Goal: Task Accomplishment & Management: Manage account settings

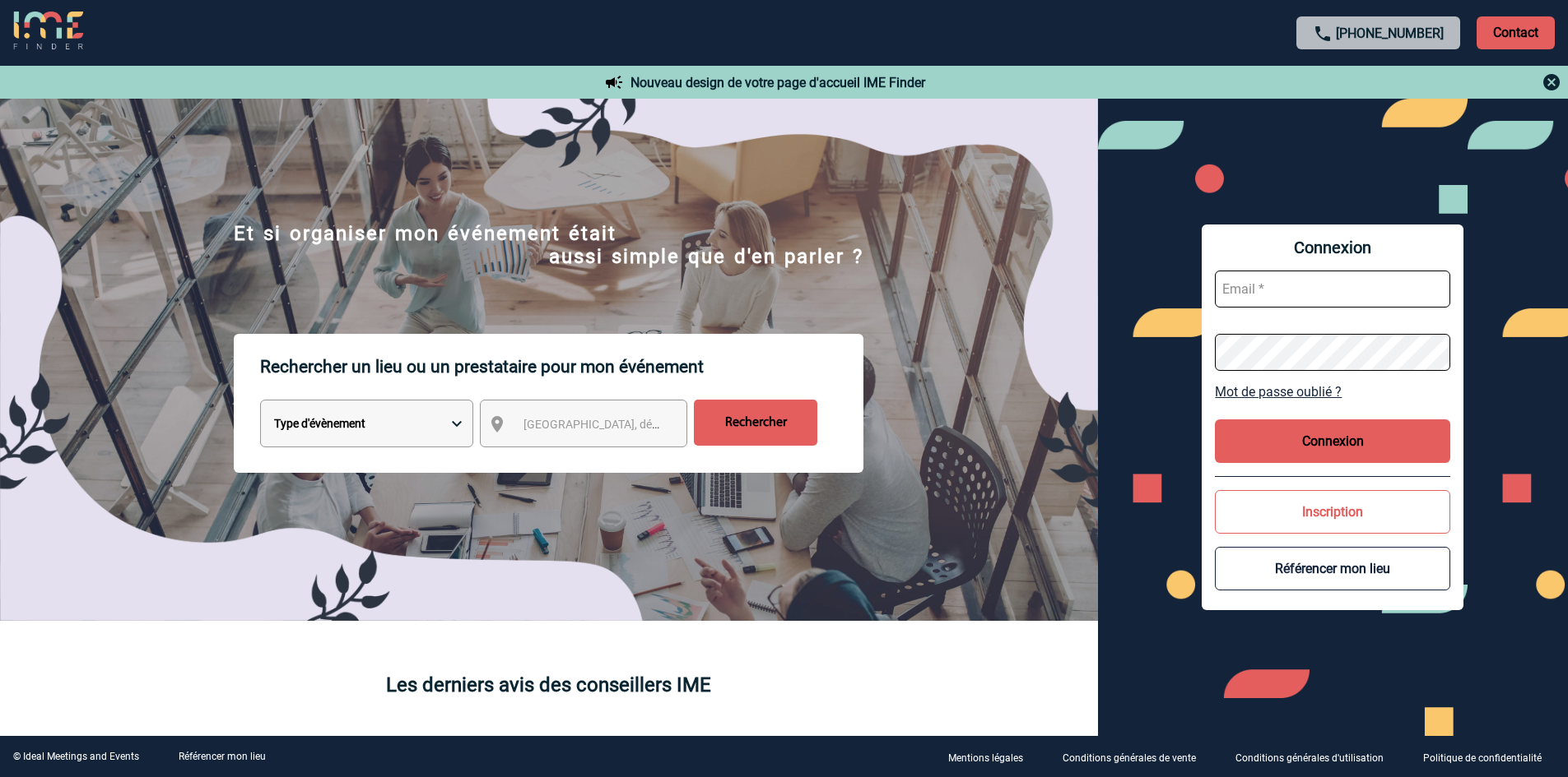
type input "commercial@maisonhelermetz.com"
click at [1364, 445] on button "Connexion" at bounding box center [1332, 441] width 236 height 43
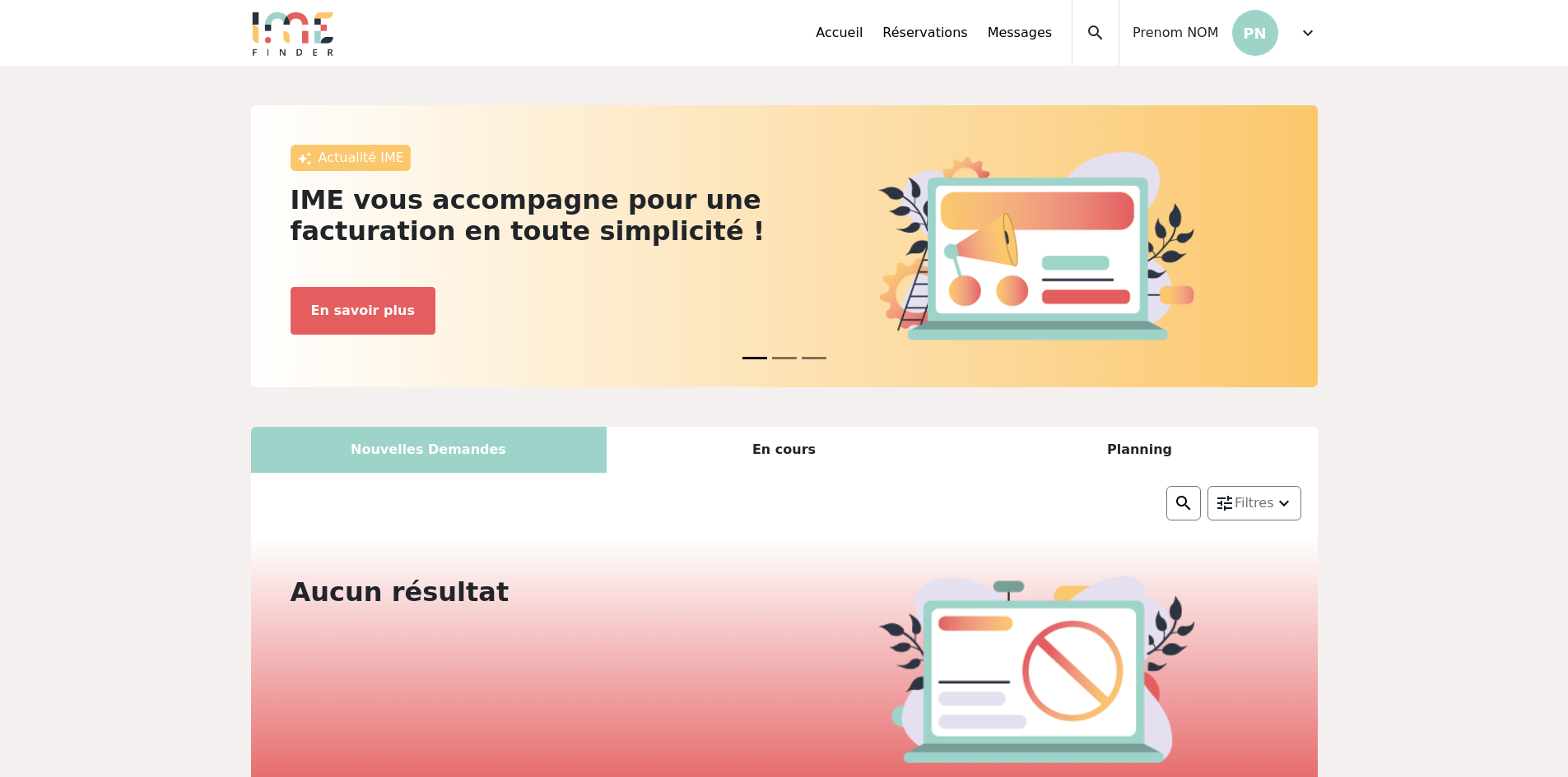
click at [1270, 37] on p "PN" at bounding box center [1255, 33] width 46 height 46
click at [1164, 47] on div "Prenom NOM PN" at bounding box center [1197, 33] width 158 height 66
drag, startPoint x: 1157, startPoint y: 34, endPoint x: 1272, endPoint y: 48, distance: 115.8
click at [1157, 33] on span "Prenom NOM" at bounding box center [1174, 33] width 86 height 19
click at [1302, 31] on span "expand_more" at bounding box center [1308, 33] width 19 height 19
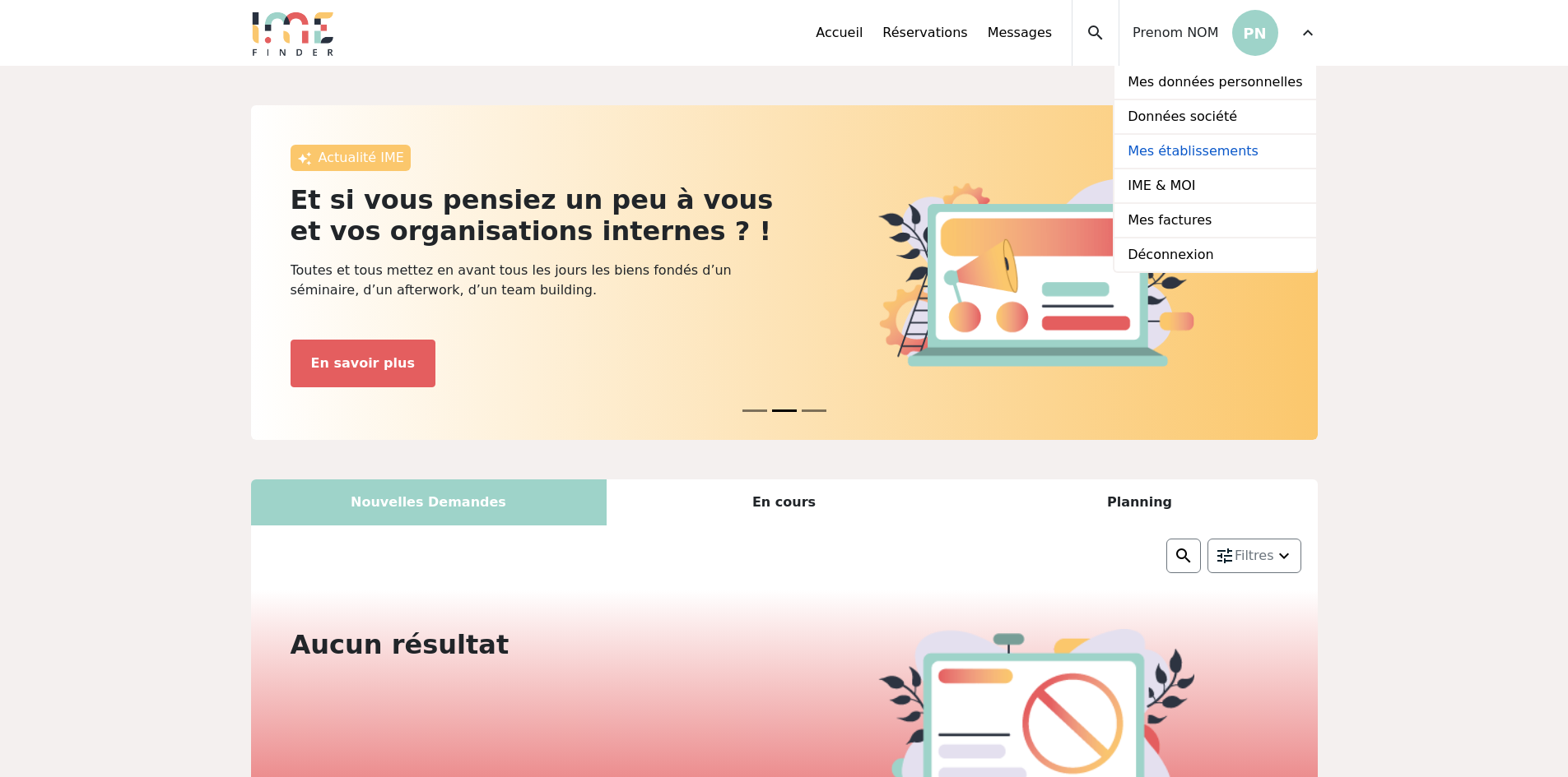
click at [1242, 151] on link "Mes établissements" at bounding box center [1215, 152] width 201 height 34
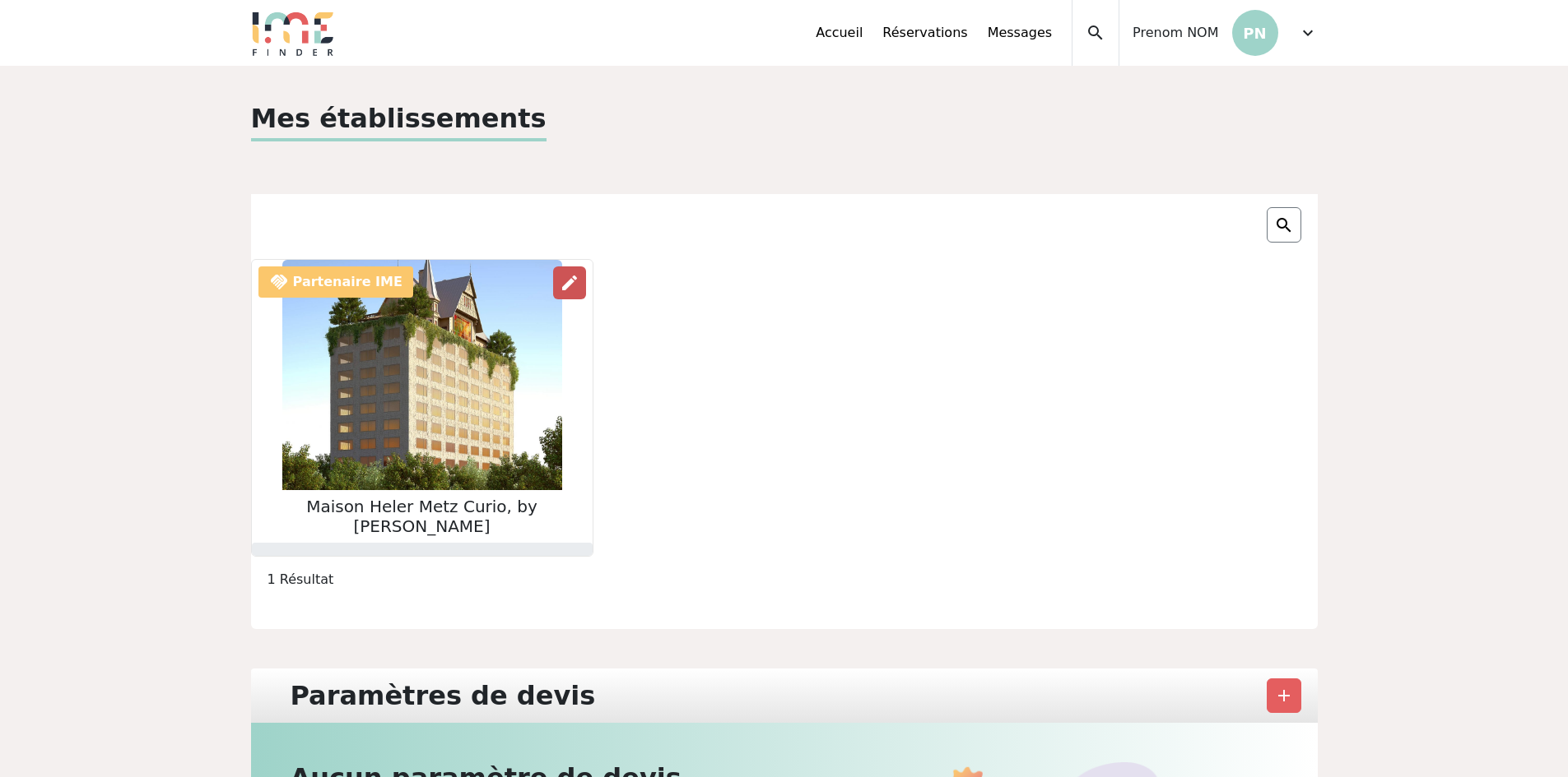
click at [559, 287] on span "edit" at bounding box center [569, 283] width 19 height 19
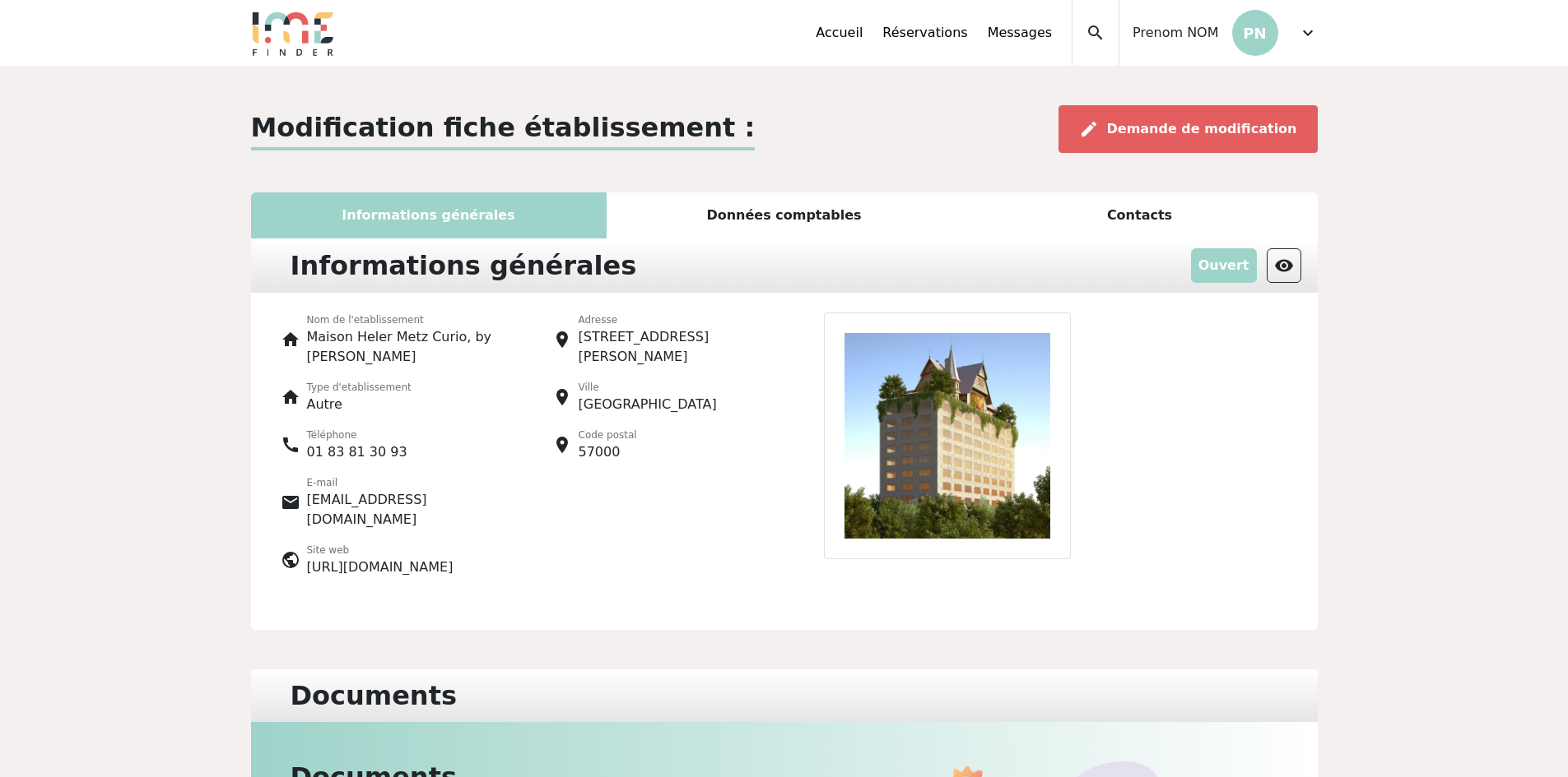
click at [645, 338] on p "31, rue Jacques Chirac" at bounding box center [677, 347] width 196 height 40
click at [645, 340] on p "31, rue Jacques Chirac" at bounding box center [677, 347] width 196 height 40
click at [503, 220] on div "Informations générales" at bounding box center [428, 215] width 356 height 46
click at [727, 233] on div "Données comptables" at bounding box center [784, 215] width 356 height 46
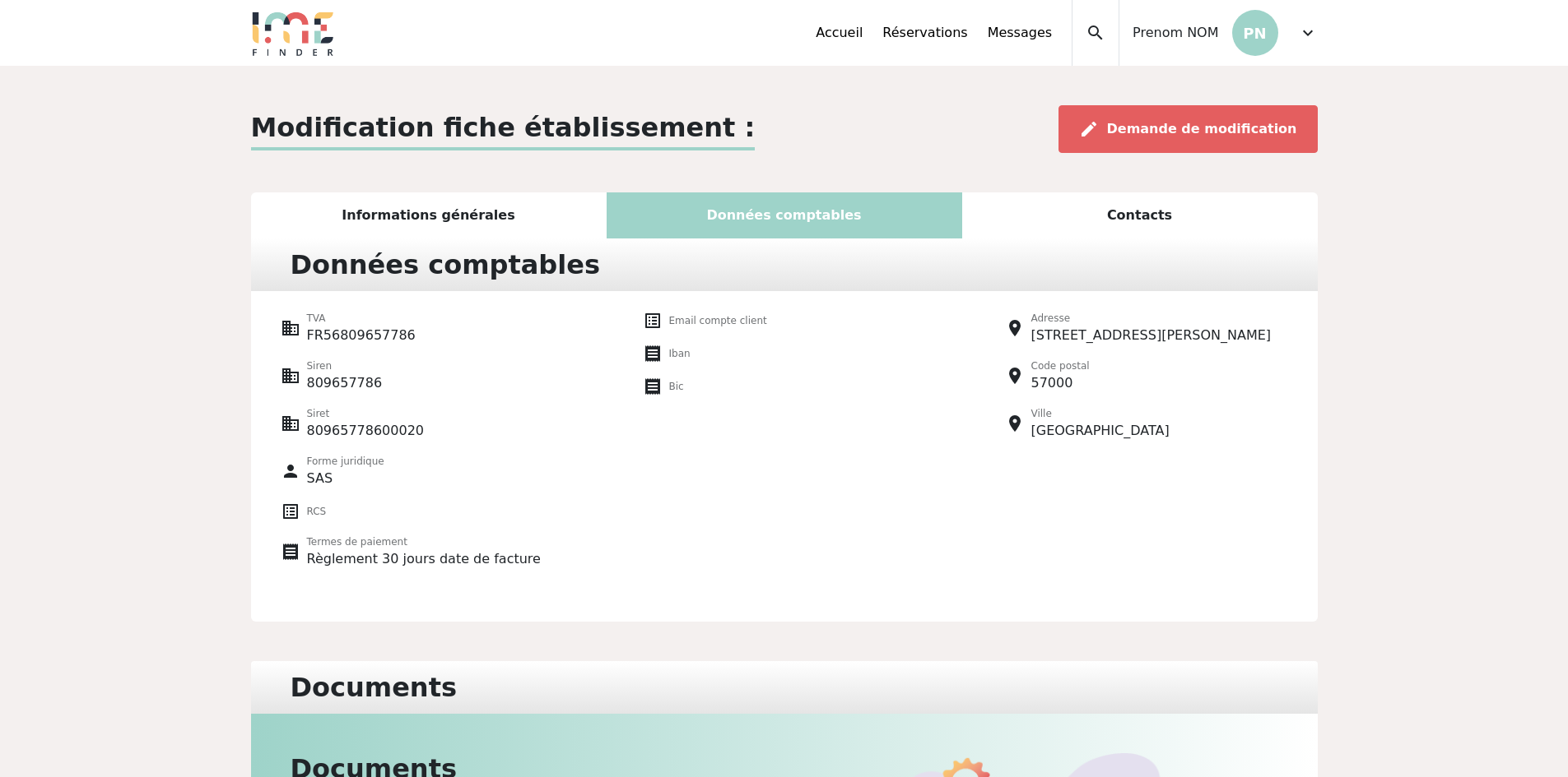
click at [1064, 219] on div "Contacts" at bounding box center [1139, 215] width 356 height 46
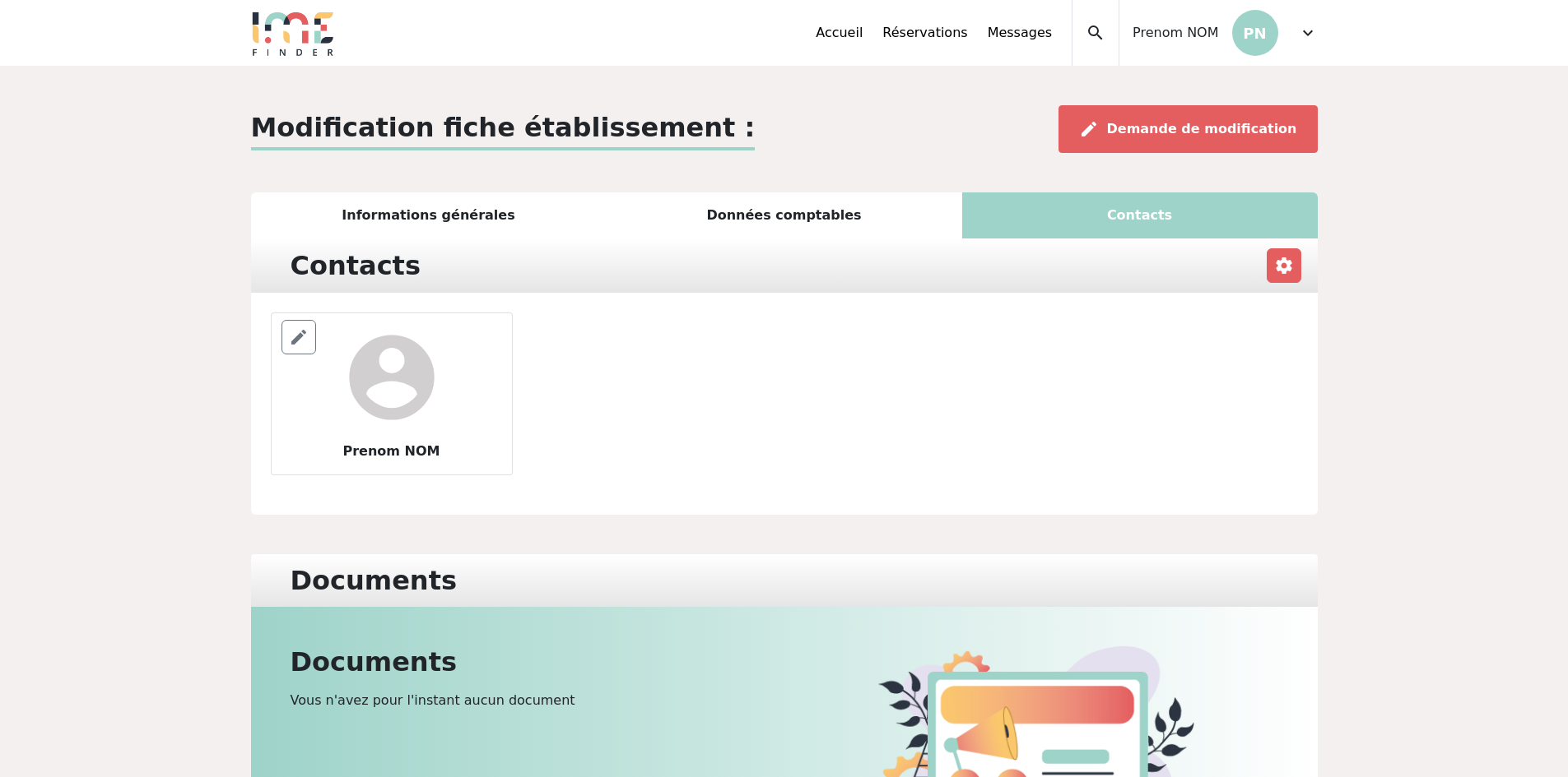
click at [746, 227] on div "Données comptables" at bounding box center [784, 215] width 356 height 46
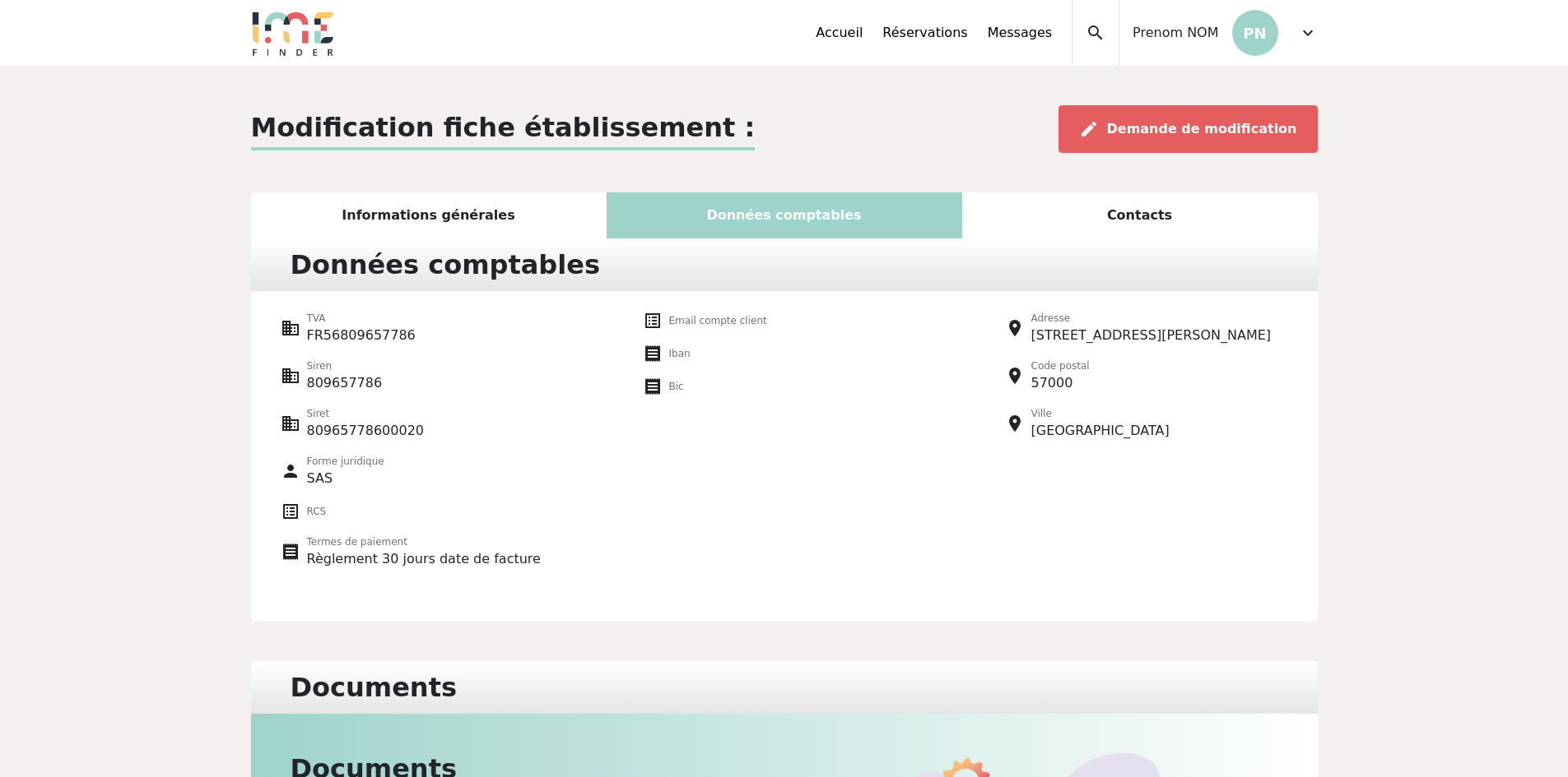
click at [545, 220] on div "Informations générales" at bounding box center [428, 215] width 356 height 46
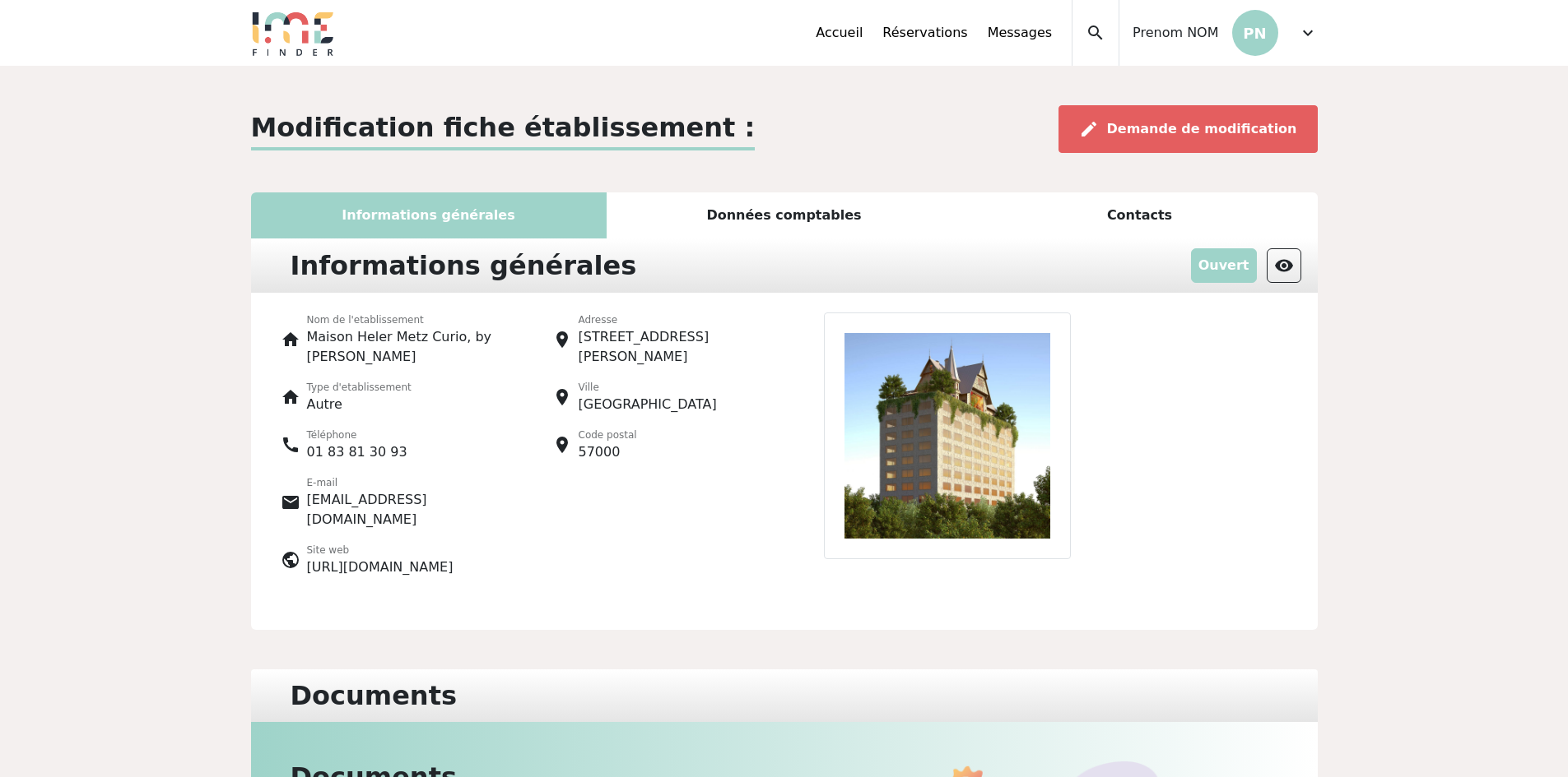
click at [754, 220] on div "Données comptables" at bounding box center [784, 215] width 356 height 46
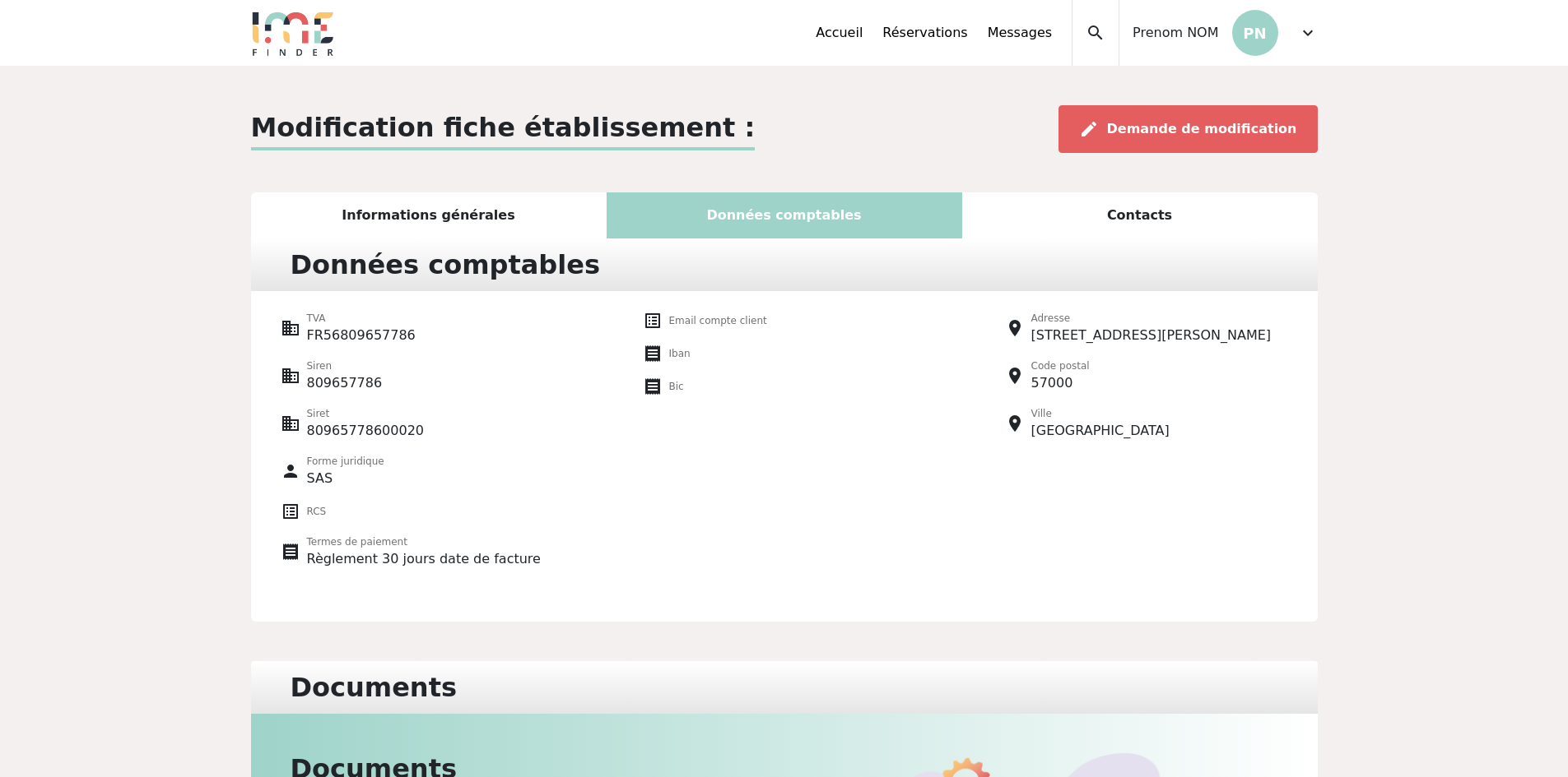
click at [1083, 232] on div "Contacts" at bounding box center [1139, 215] width 356 height 46
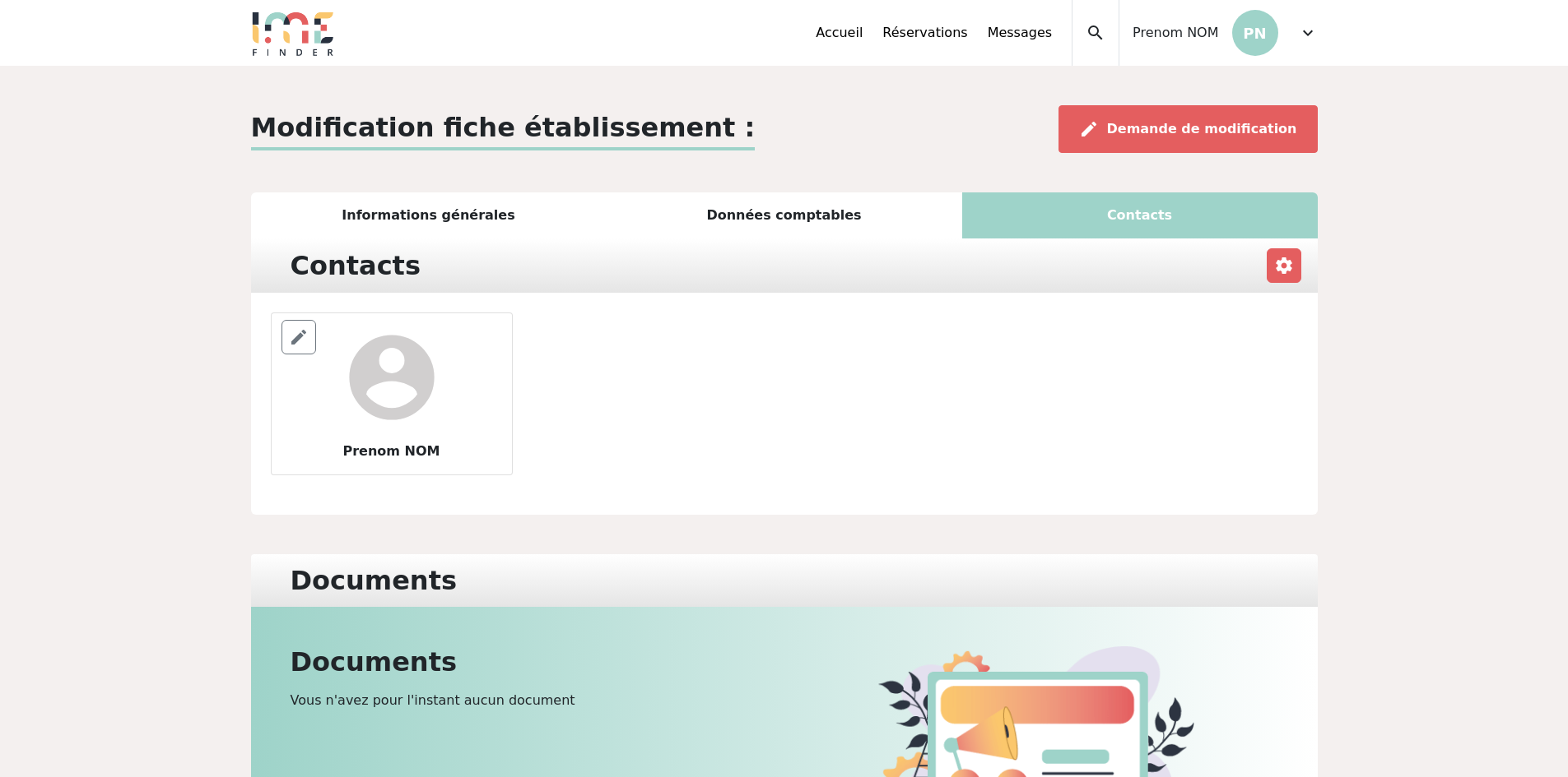
click at [575, 120] on p "Modification fiche établissement :" at bounding box center [503, 129] width 505 height 42
click at [1240, 139] on div "edit Demande de modification" at bounding box center [1188, 129] width 259 height 48
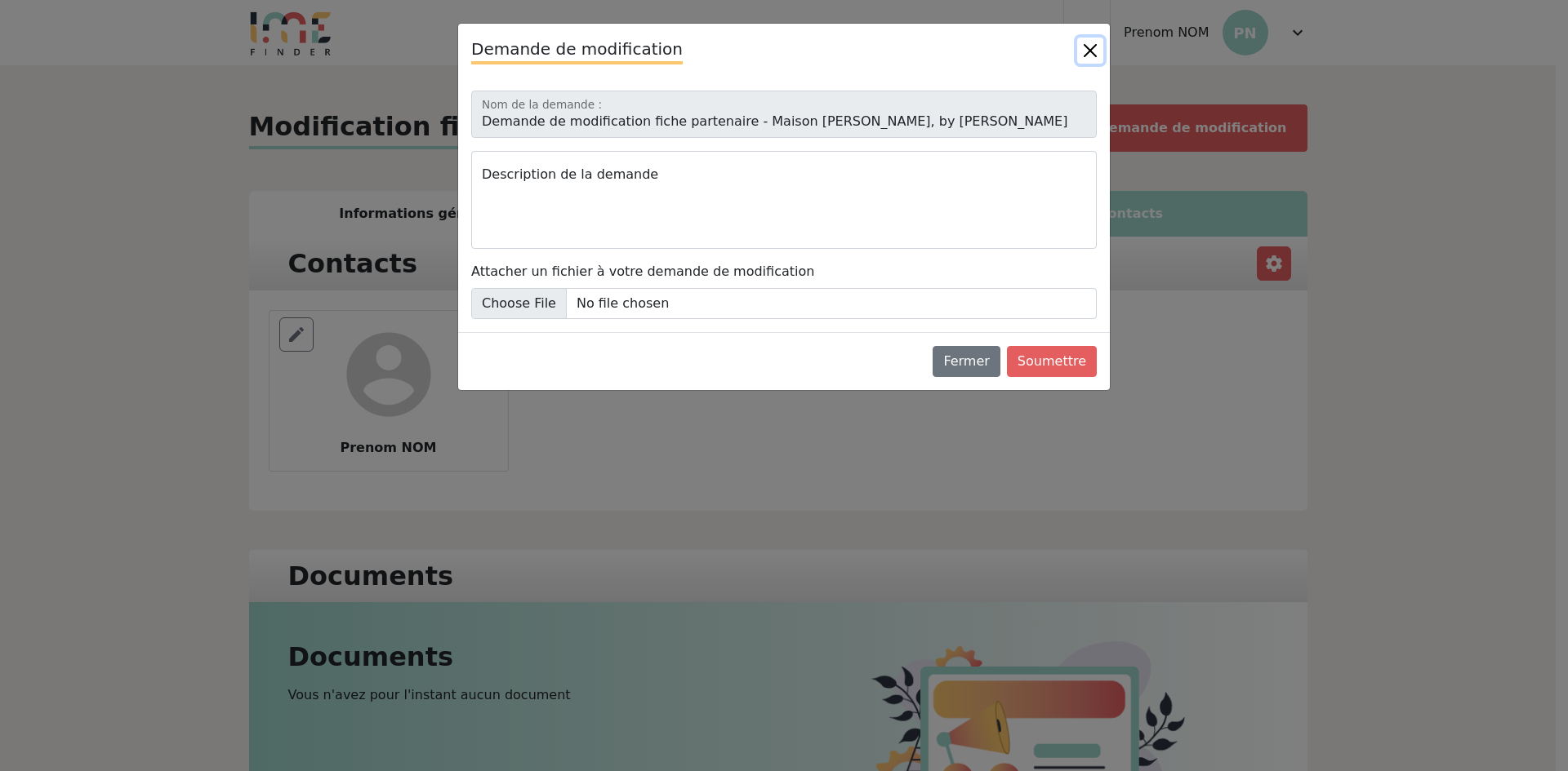
click at [1093, 43] on button "Close" at bounding box center [1090, 51] width 26 height 26
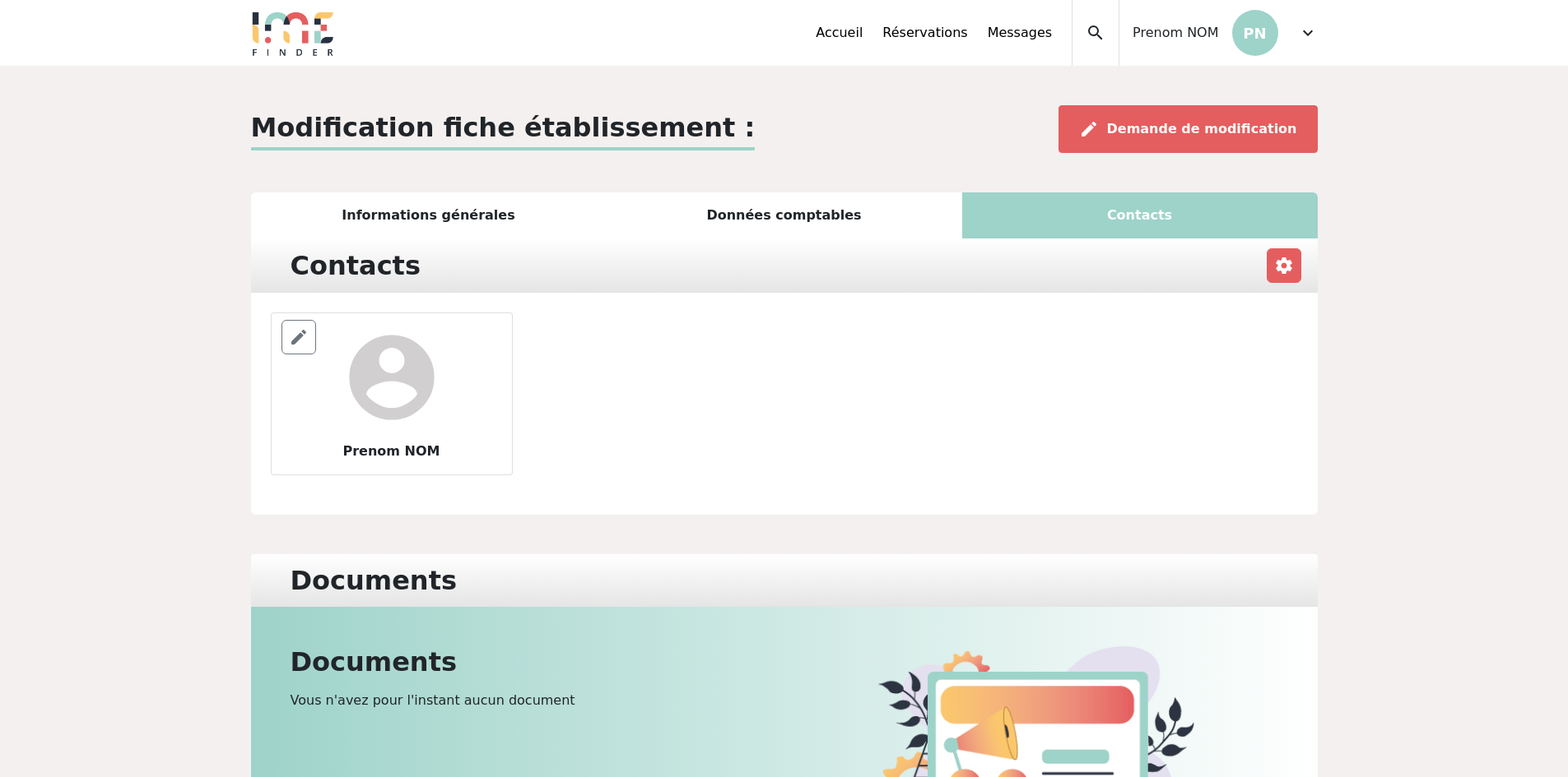
drag, startPoint x: 1007, startPoint y: 221, endPoint x: 990, endPoint y: 223, distance: 17.1
click at [1005, 222] on div "Contacts" at bounding box center [1139, 215] width 356 height 46
click at [832, 226] on div "Données comptables" at bounding box center [784, 215] width 356 height 46
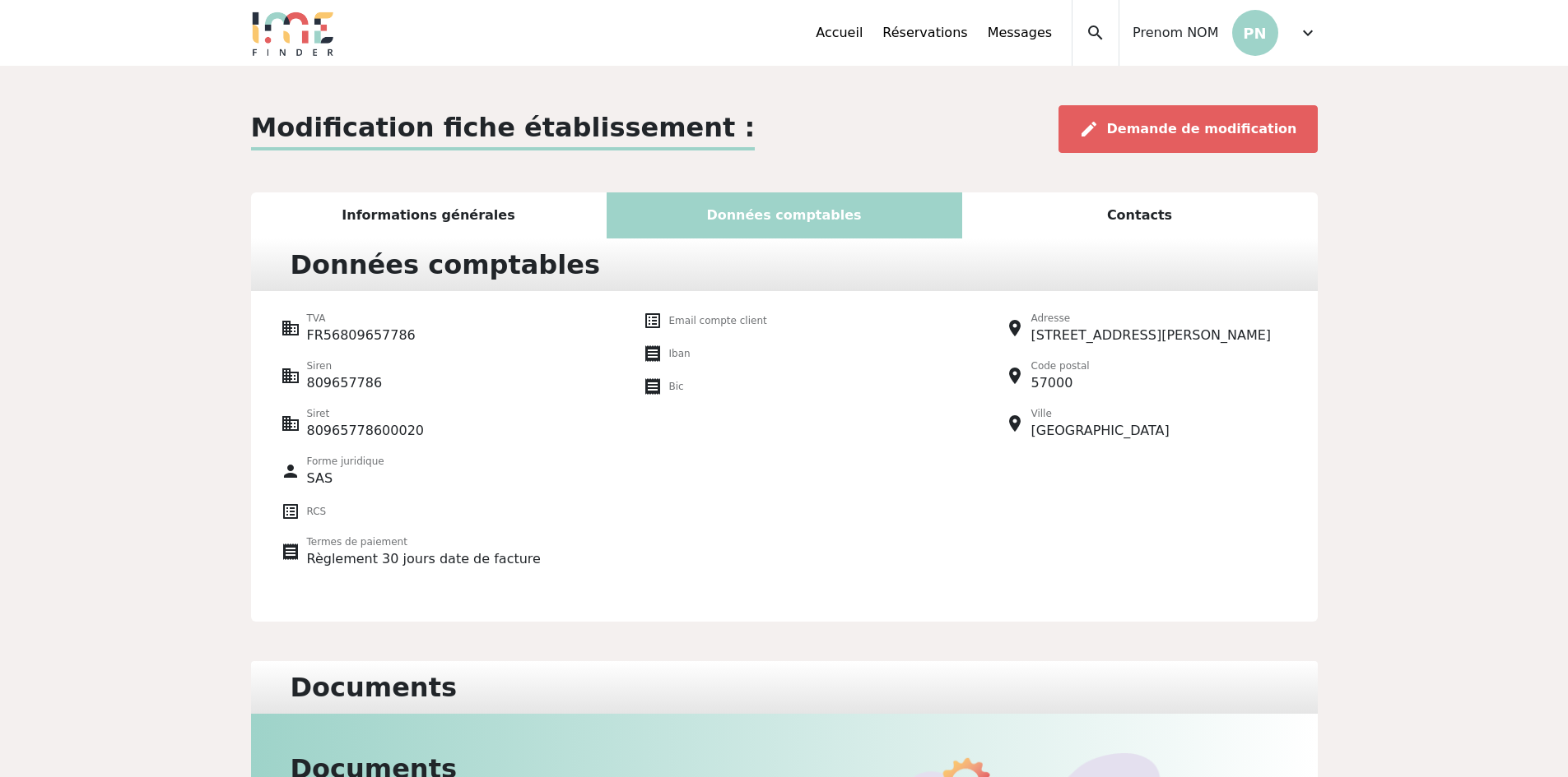
click at [541, 226] on div "Informations générales" at bounding box center [428, 215] width 356 height 46
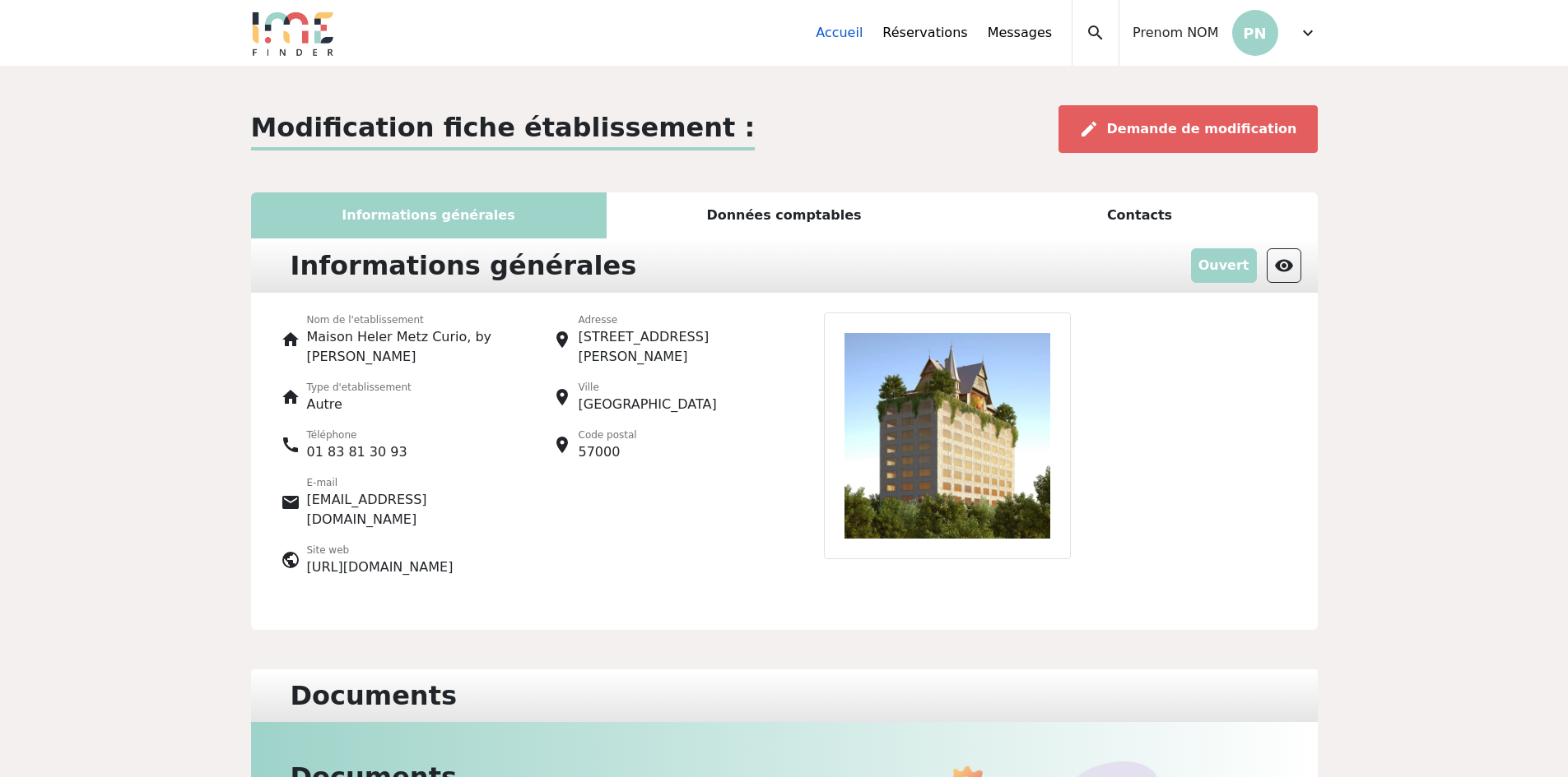
click at [862, 25] on link "Accueil" at bounding box center [838, 33] width 47 height 19
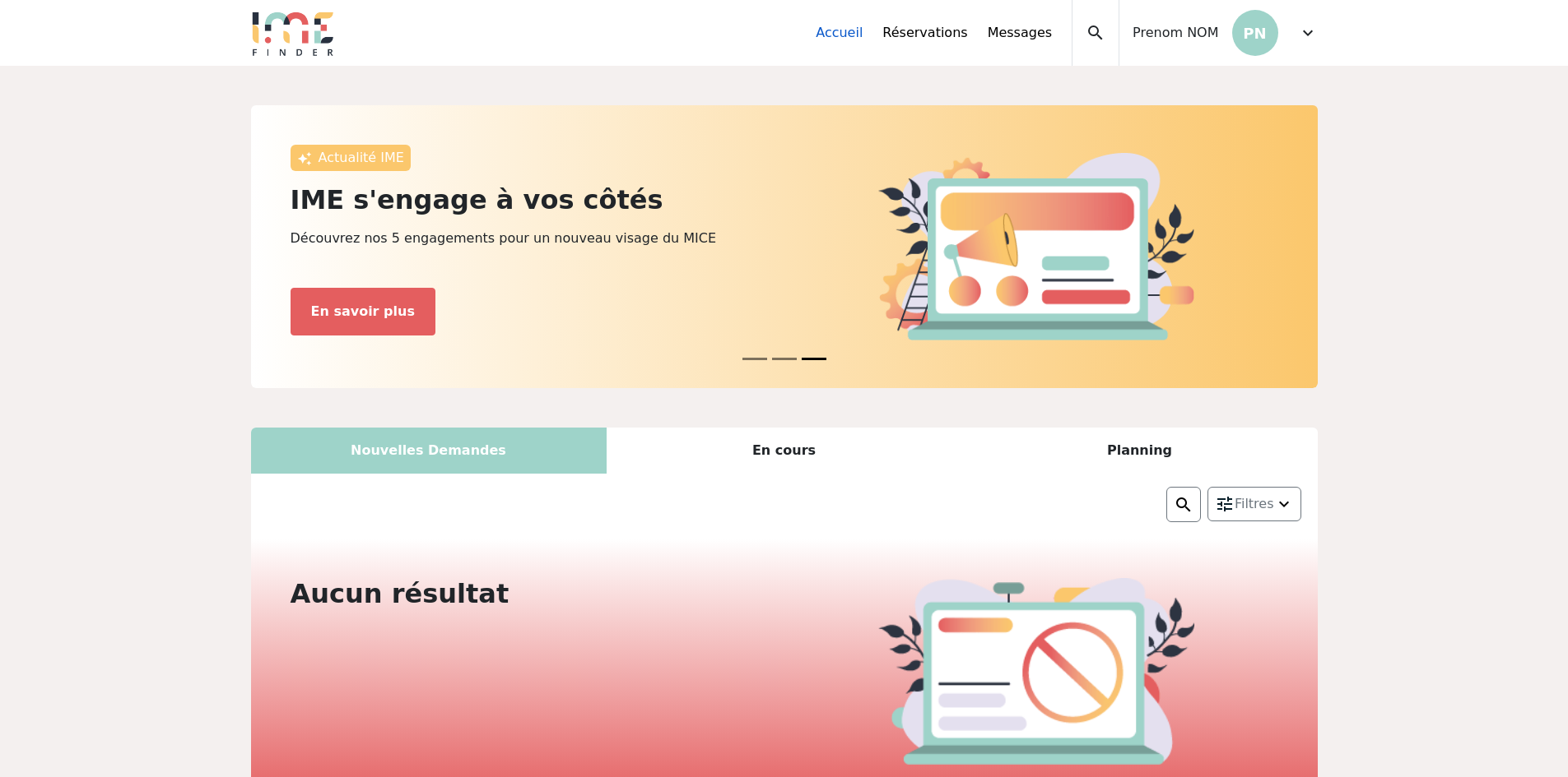
click at [862, 34] on link "Accueil" at bounding box center [838, 33] width 47 height 19
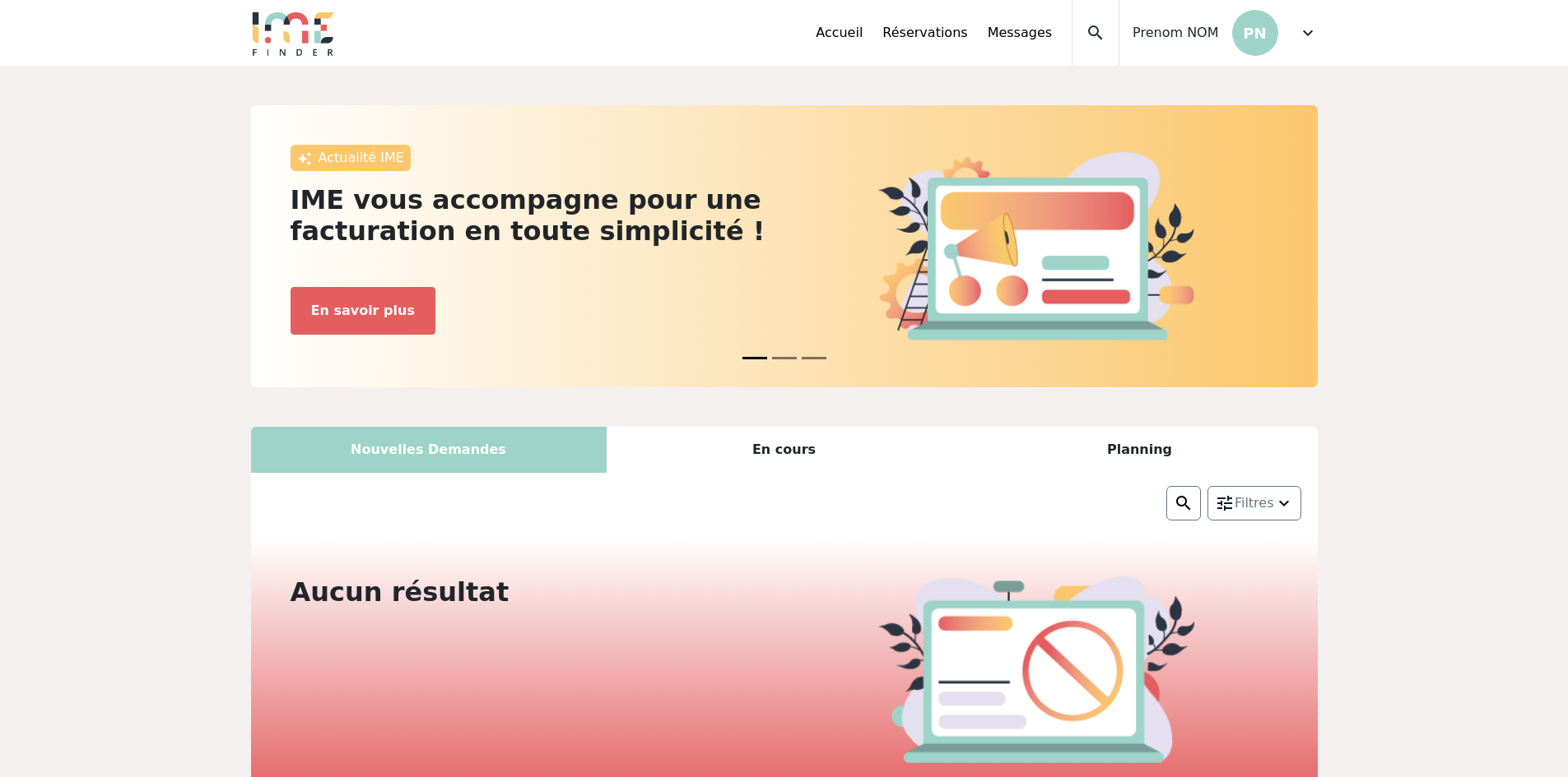
click at [1100, 31] on span "search" at bounding box center [1095, 33] width 19 height 19
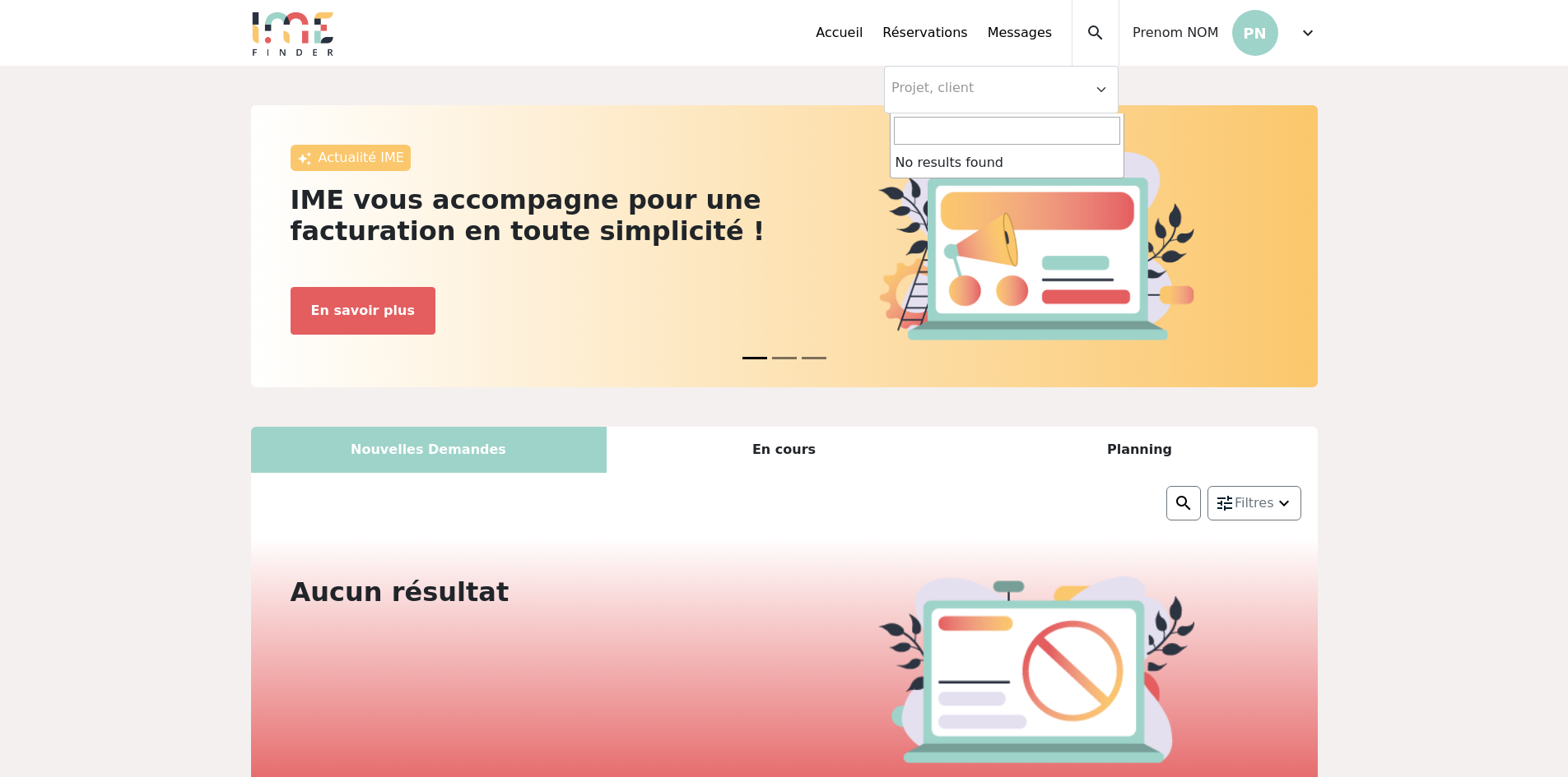
click at [964, 137] on input "search" at bounding box center [1007, 131] width 226 height 28
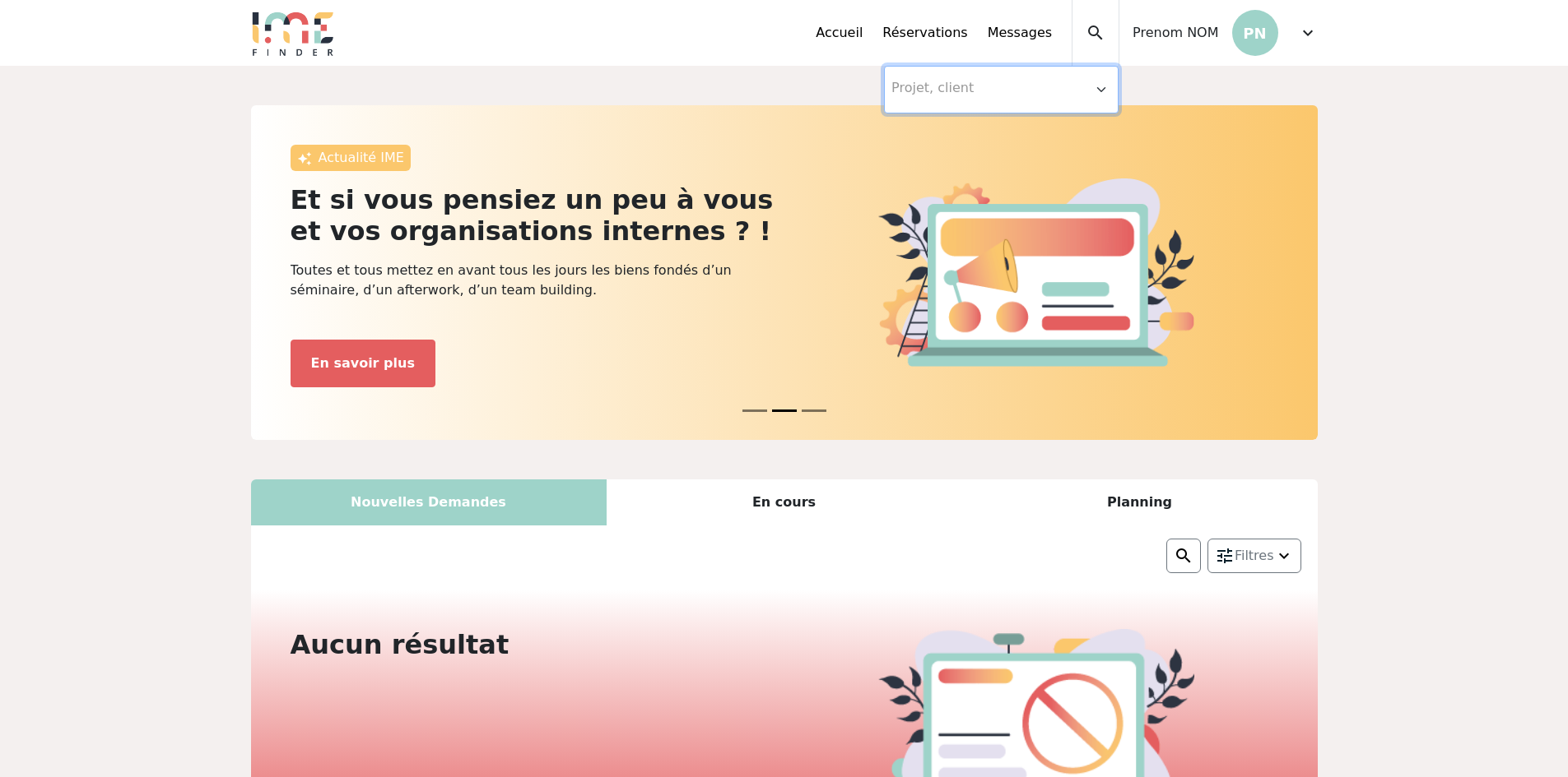
drag, startPoint x: 800, startPoint y: 504, endPoint x: 974, endPoint y: 485, distance: 175.0
click at [803, 501] on div "En cours" at bounding box center [784, 503] width 356 height 46
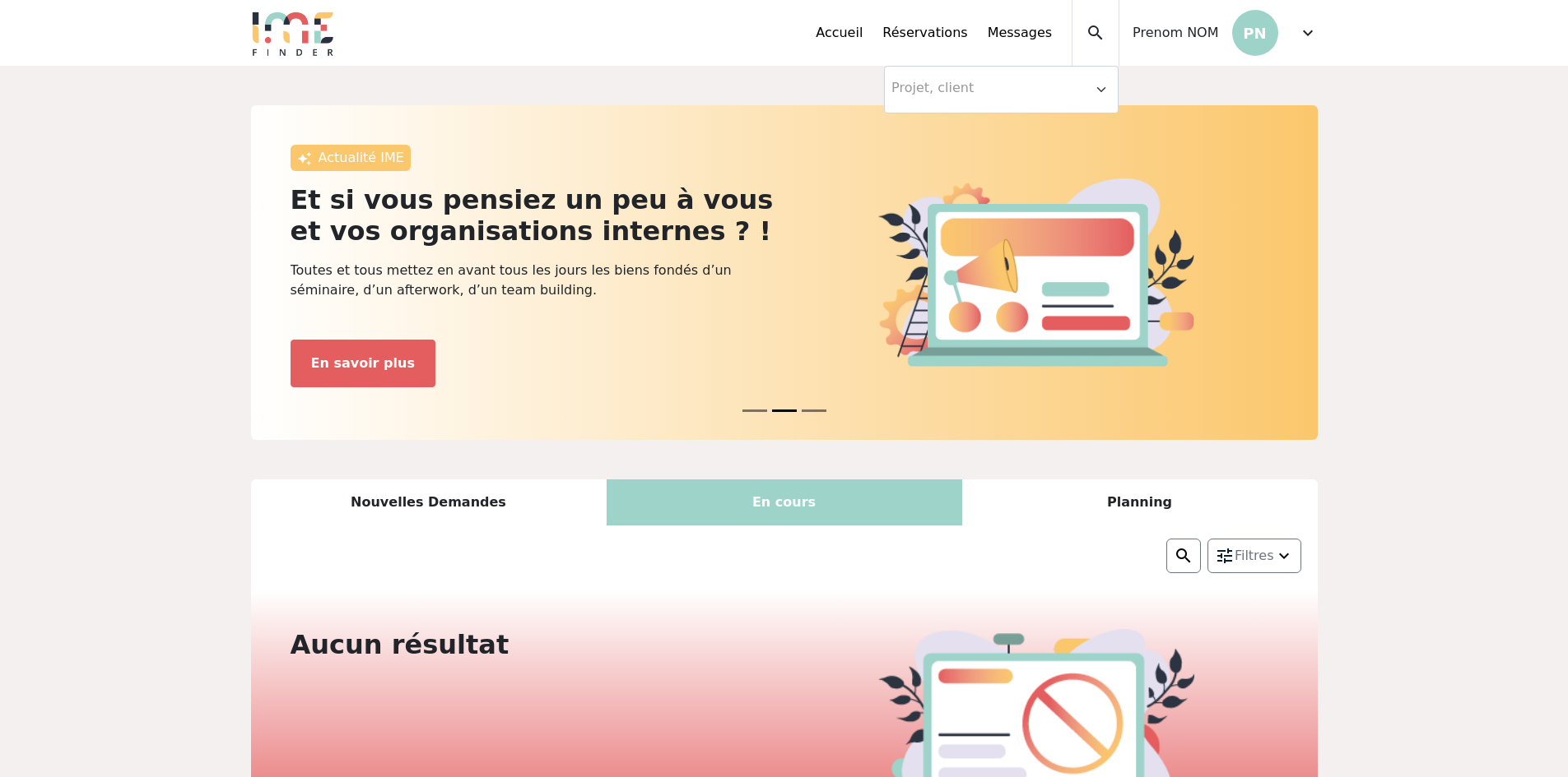
click at [1039, 495] on div "Planning" at bounding box center [1139, 503] width 356 height 46
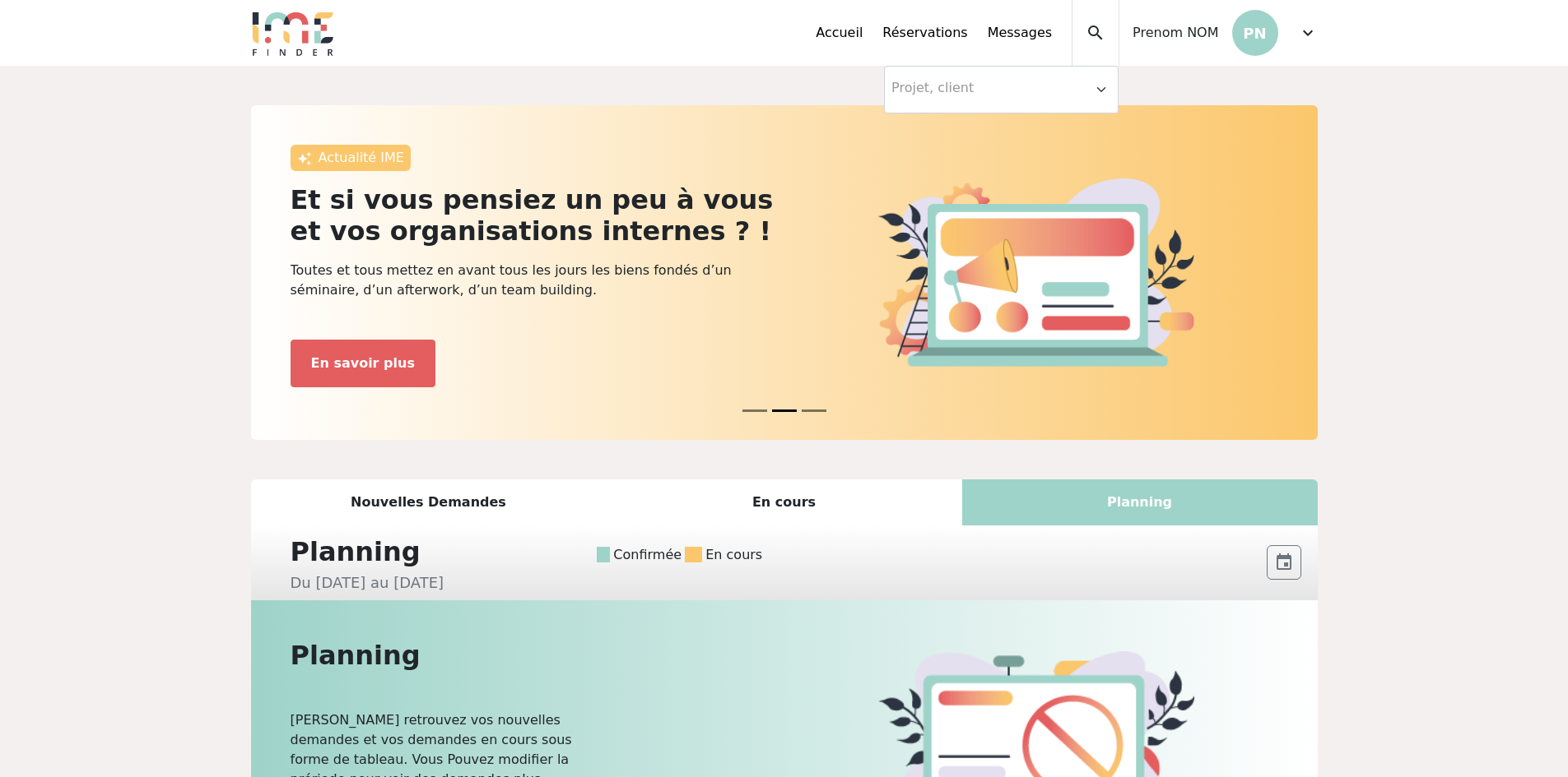
click at [1261, 25] on p "PN" at bounding box center [1255, 33] width 46 height 46
click at [1301, 19] on div "expand_more" at bounding box center [1308, 33] width 19 height 66
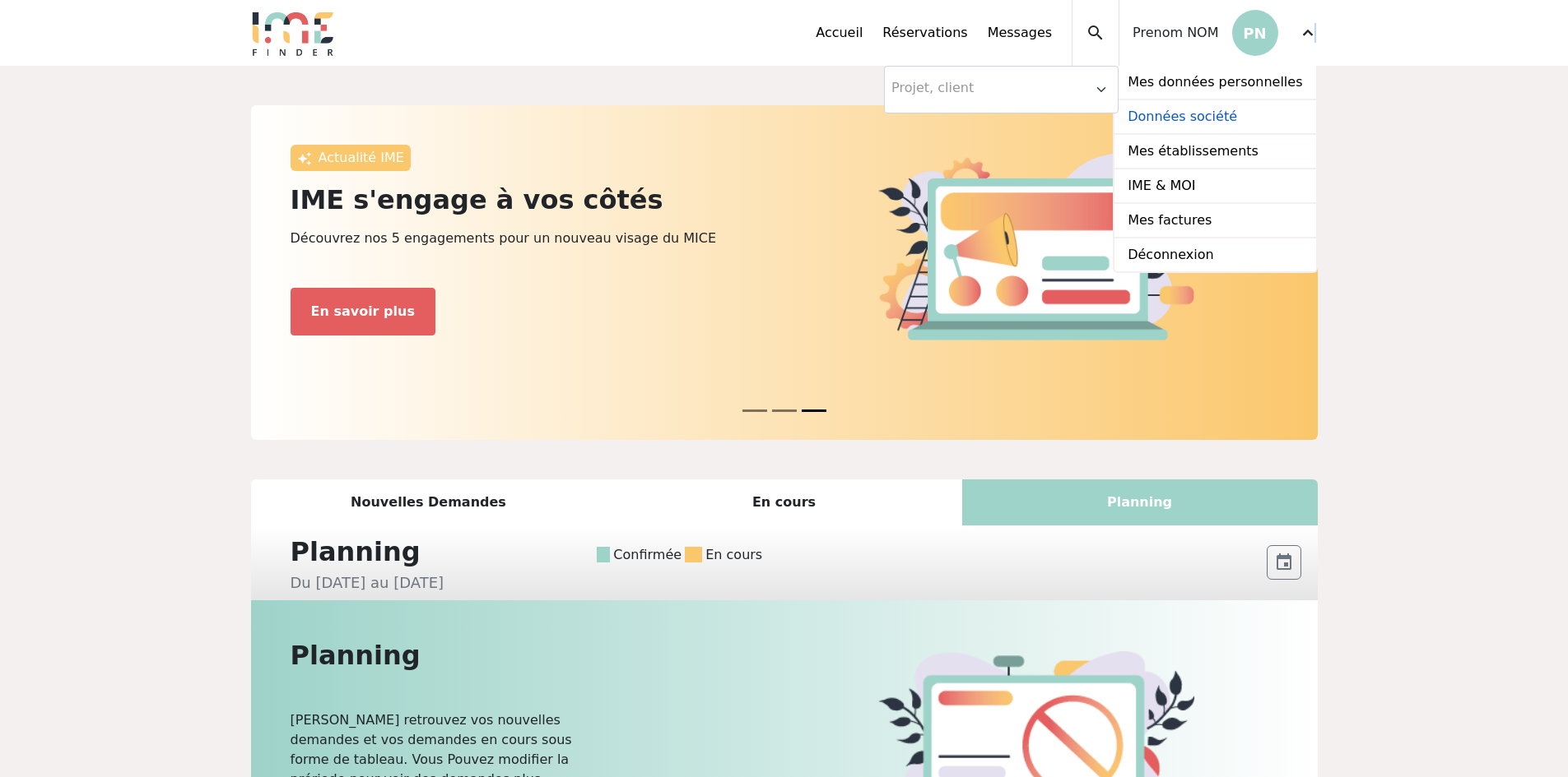
click at [1192, 118] on link "Données société" at bounding box center [1215, 117] width 201 height 34
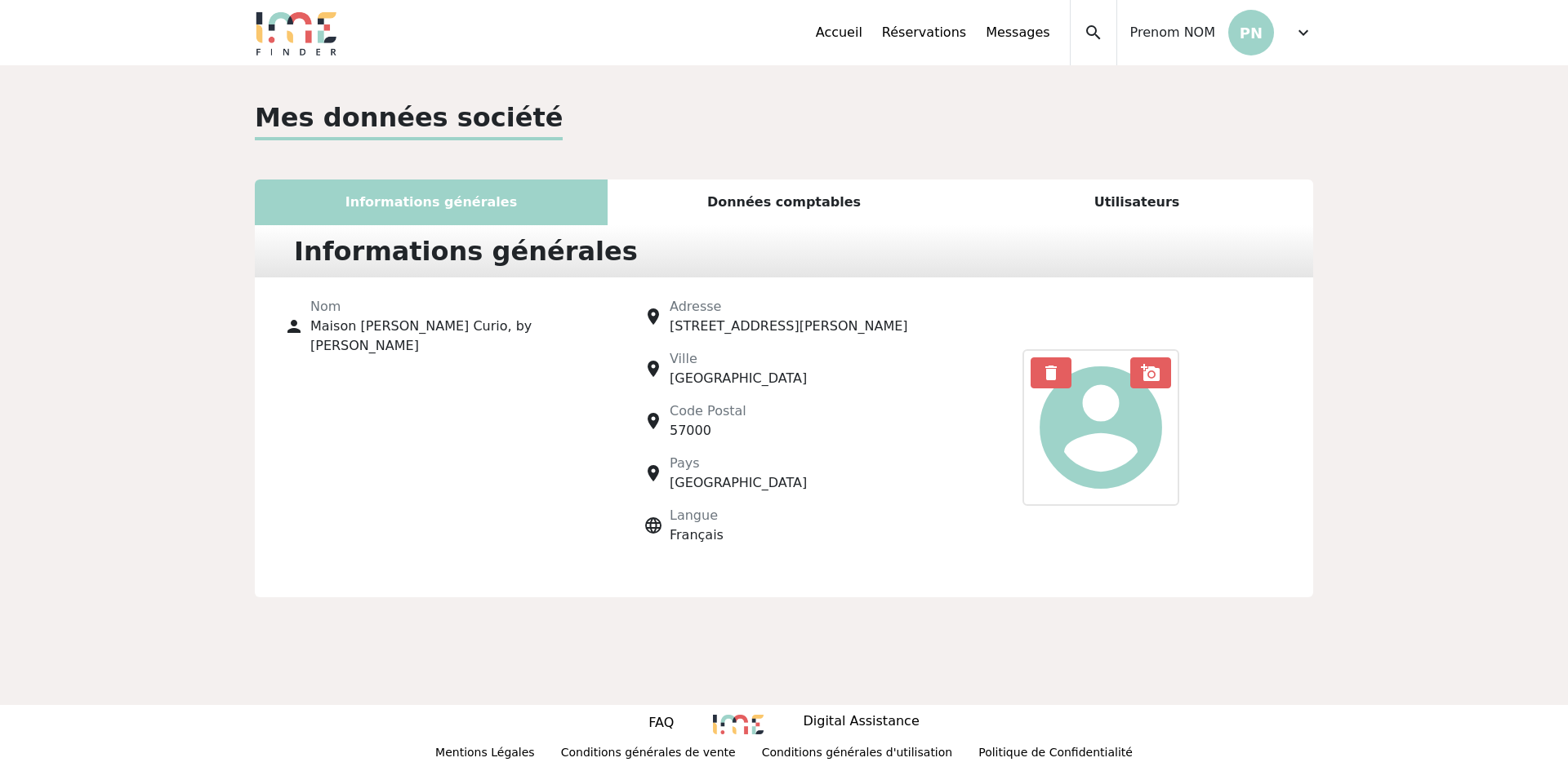
drag, startPoint x: 843, startPoint y: 185, endPoint x: 909, endPoint y: 176, distance: 66.6
click at [852, 182] on div "Données comptables" at bounding box center [784, 202] width 353 height 46
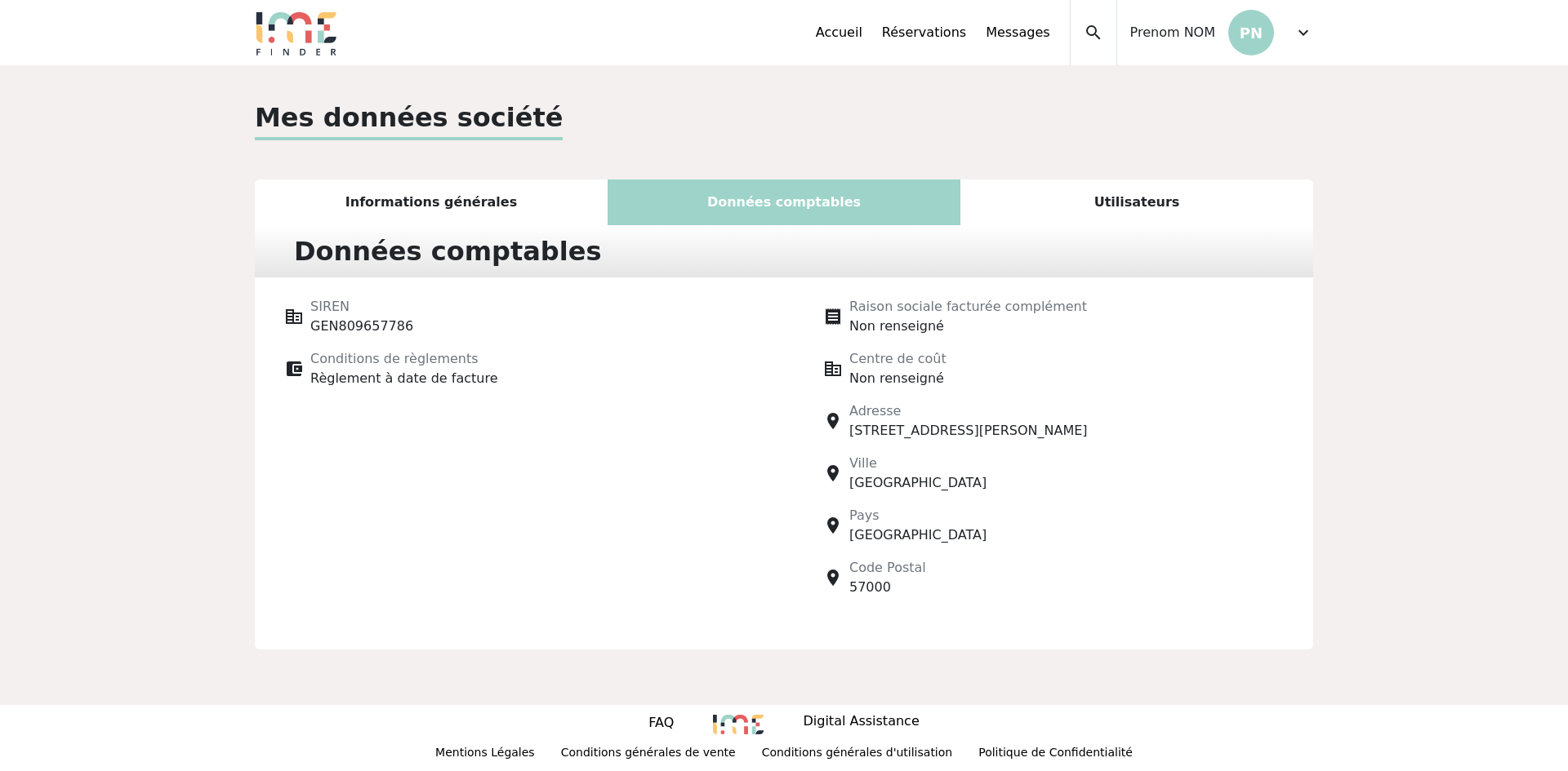
click at [1111, 198] on div "Utilisateurs" at bounding box center [1136, 202] width 353 height 46
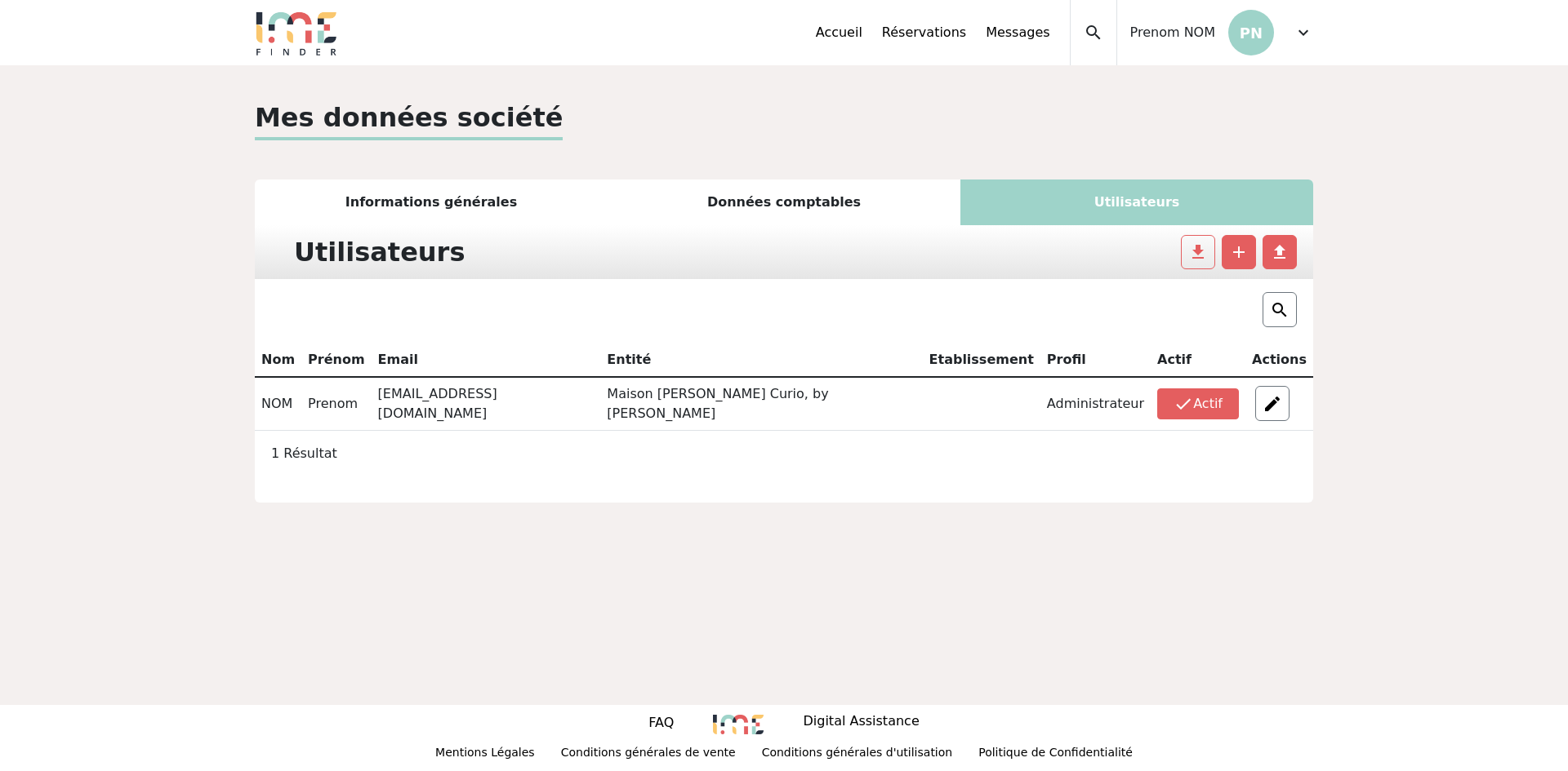
click at [1298, 28] on span "expand_more" at bounding box center [1303, 32] width 19 height 19
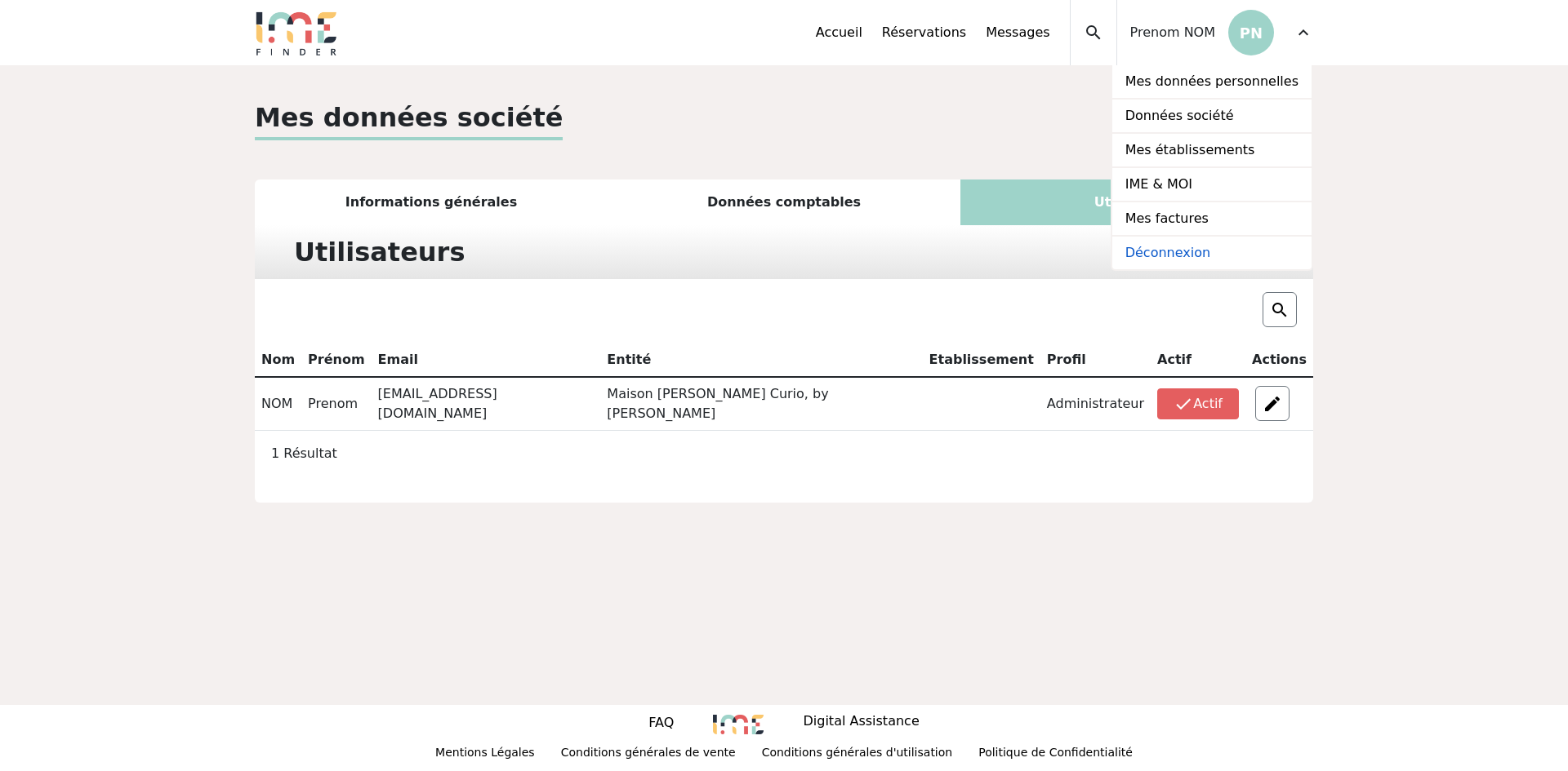
click at [1218, 255] on link "Déconnexion" at bounding box center [1212, 252] width 200 height 32
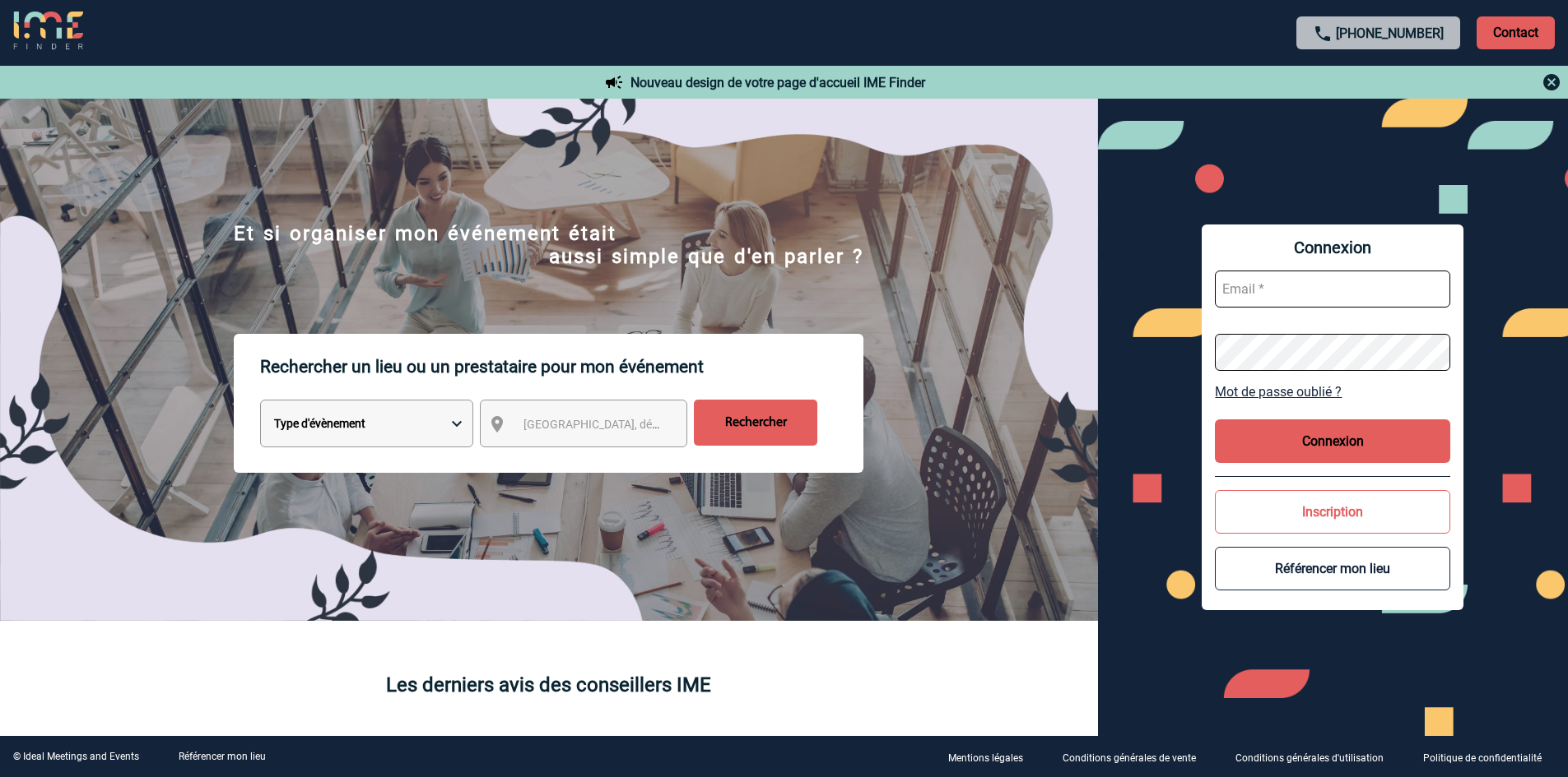
type input "[EMAIL_ADDRESS][DOMAIN_NAME]"
click at [568, 424] on span "Ville, département, région..." at bounding box center [637, 424] width 229 height 13
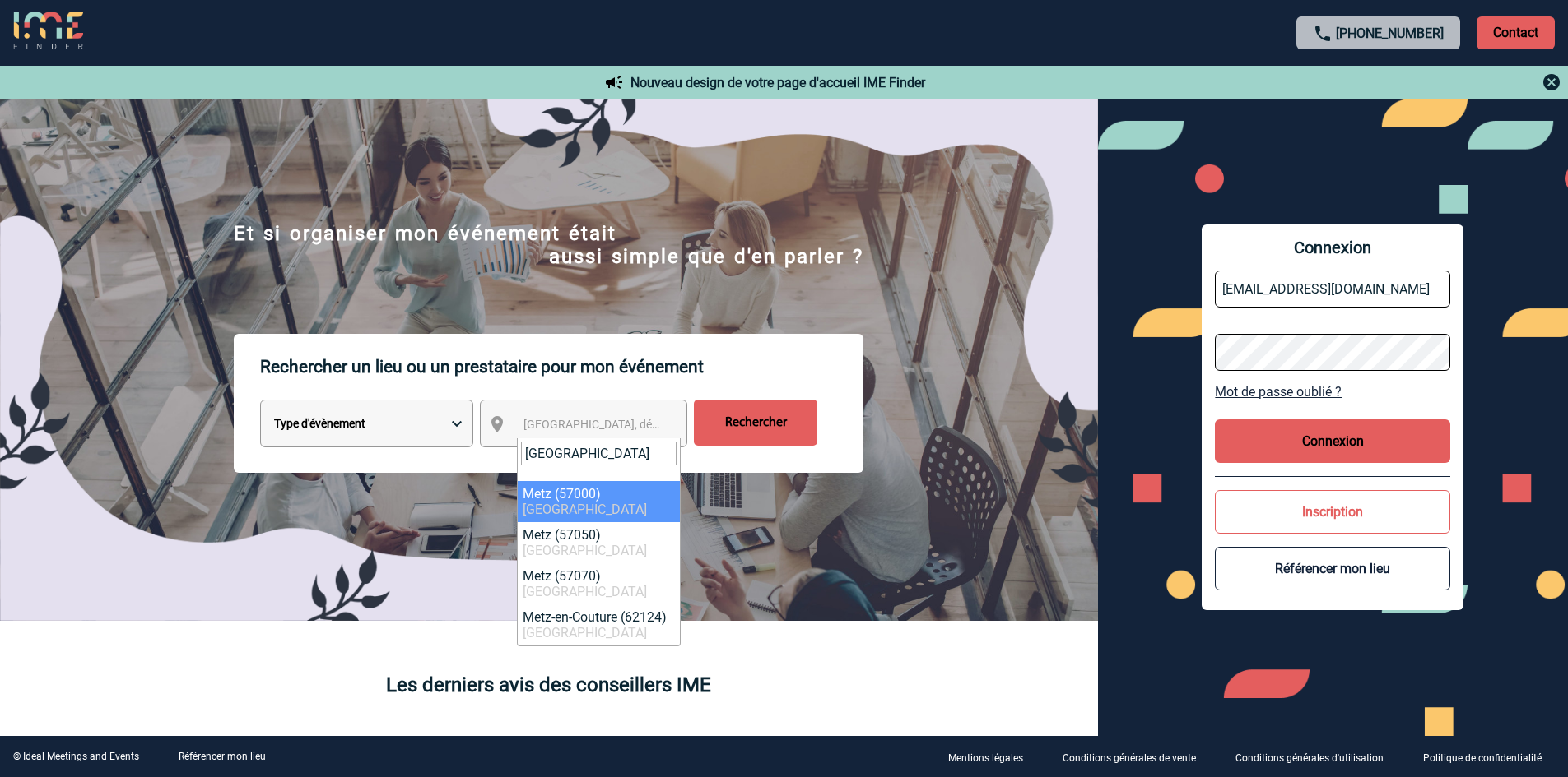
type input "metz"
select select "23002"
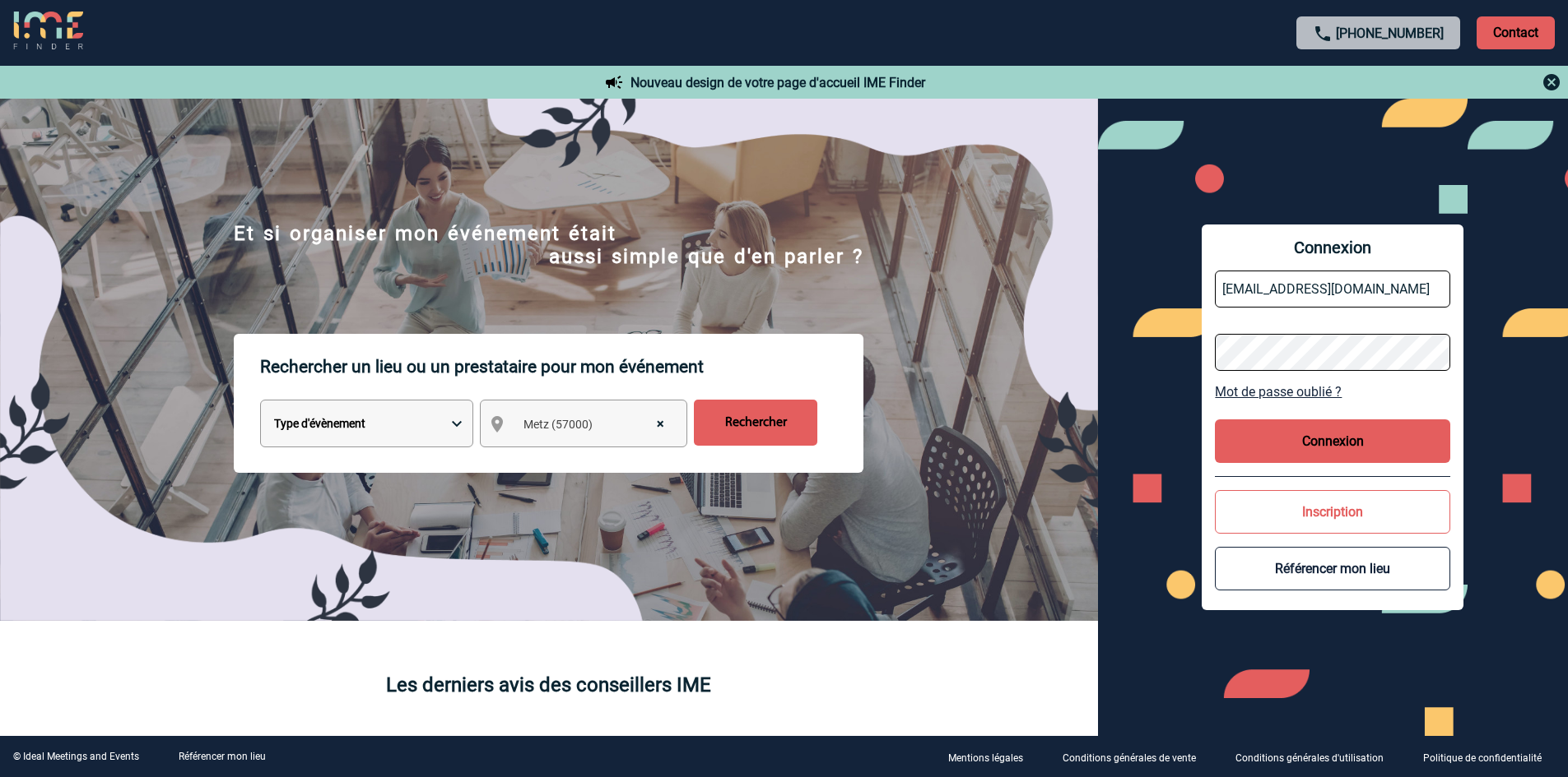
click at [775, 431] on input "Rechercher" at bounding box center [755, 422] width 124 height 46
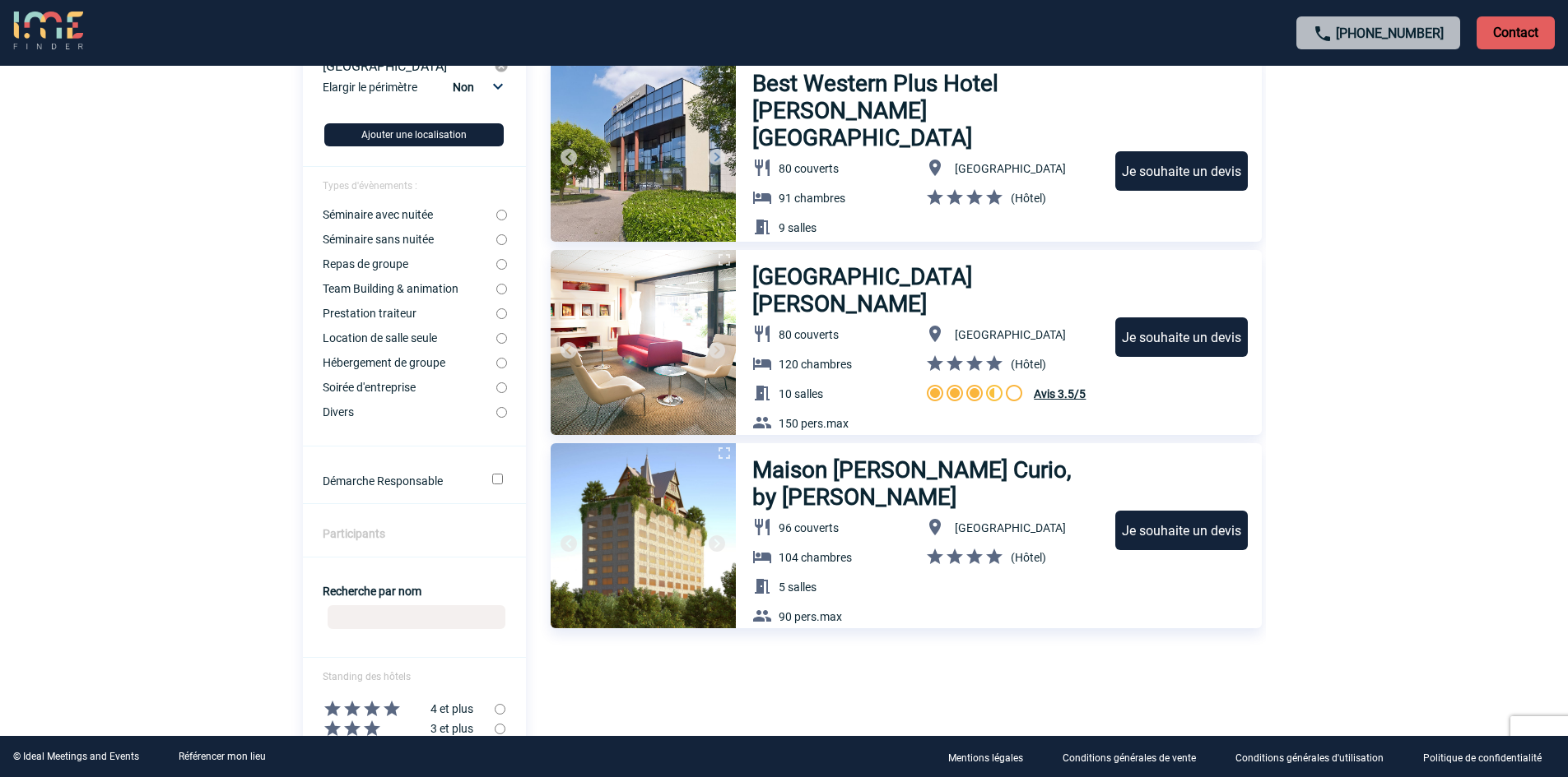
scroll to position [247, 0]
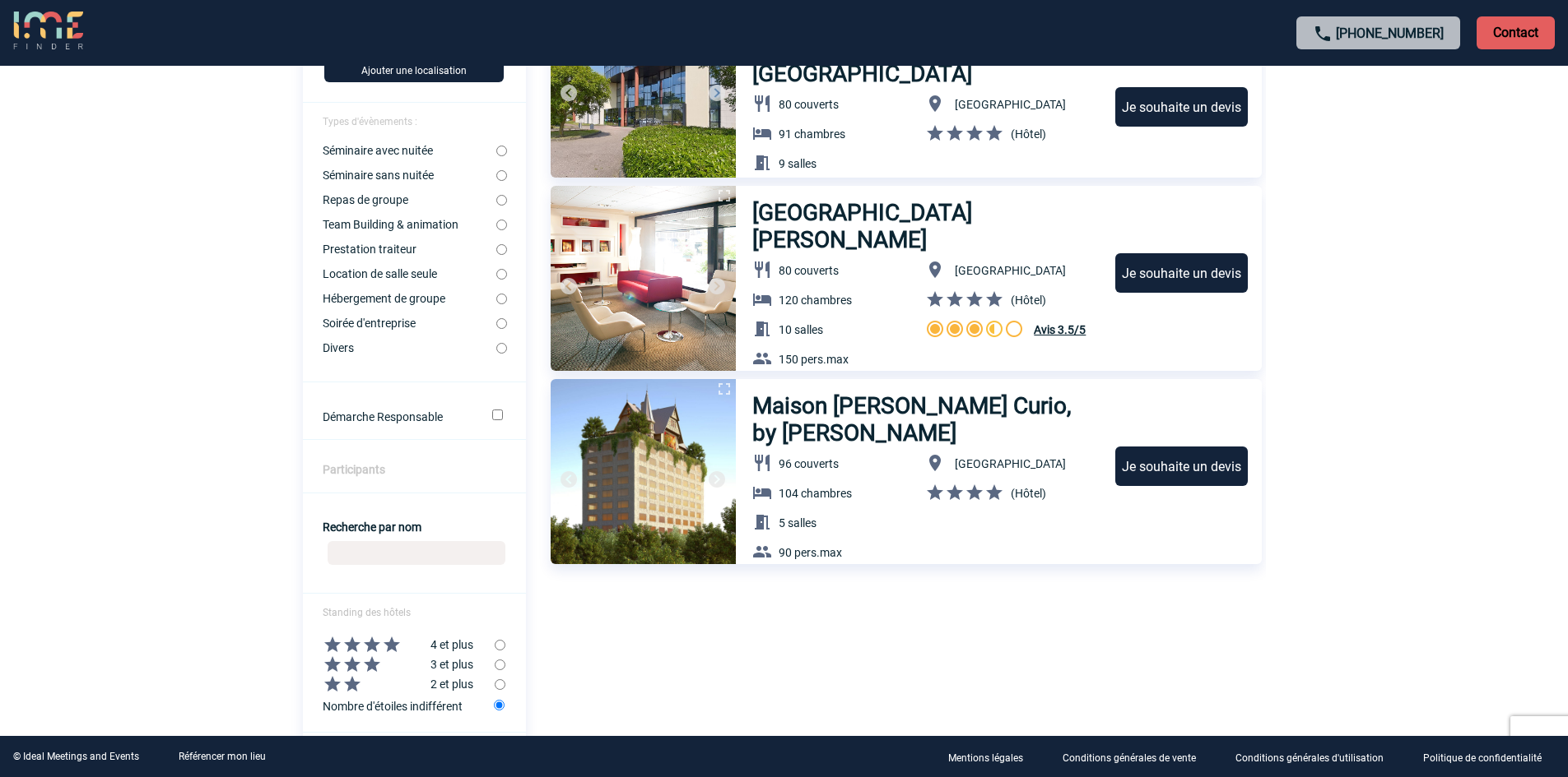
click at [794, 422] on h3 "Maison Heler Metz Curio, by Hilton" at bounding box center [926, 420] width 348 height 55
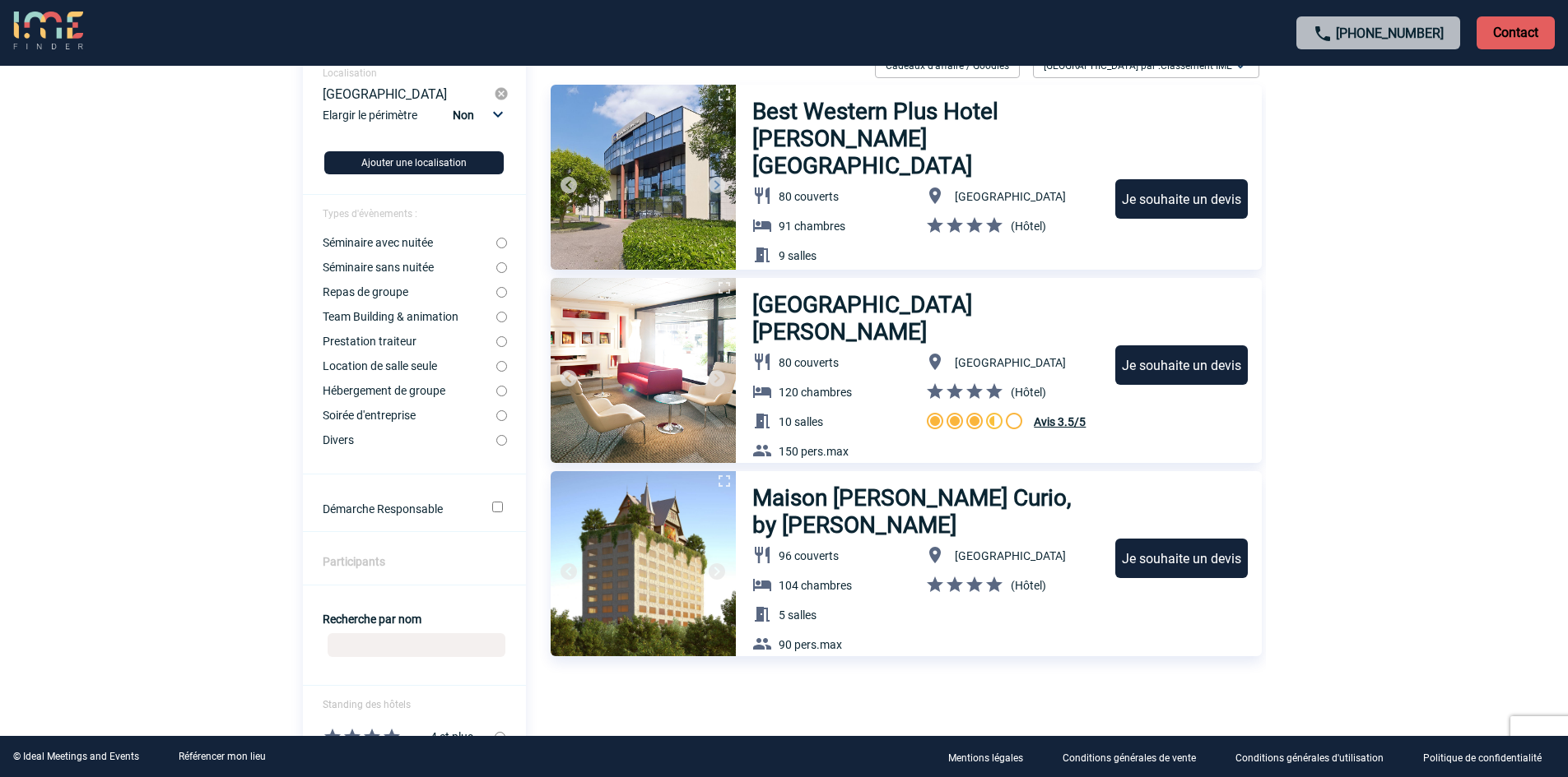
scroll to position [165, 0]
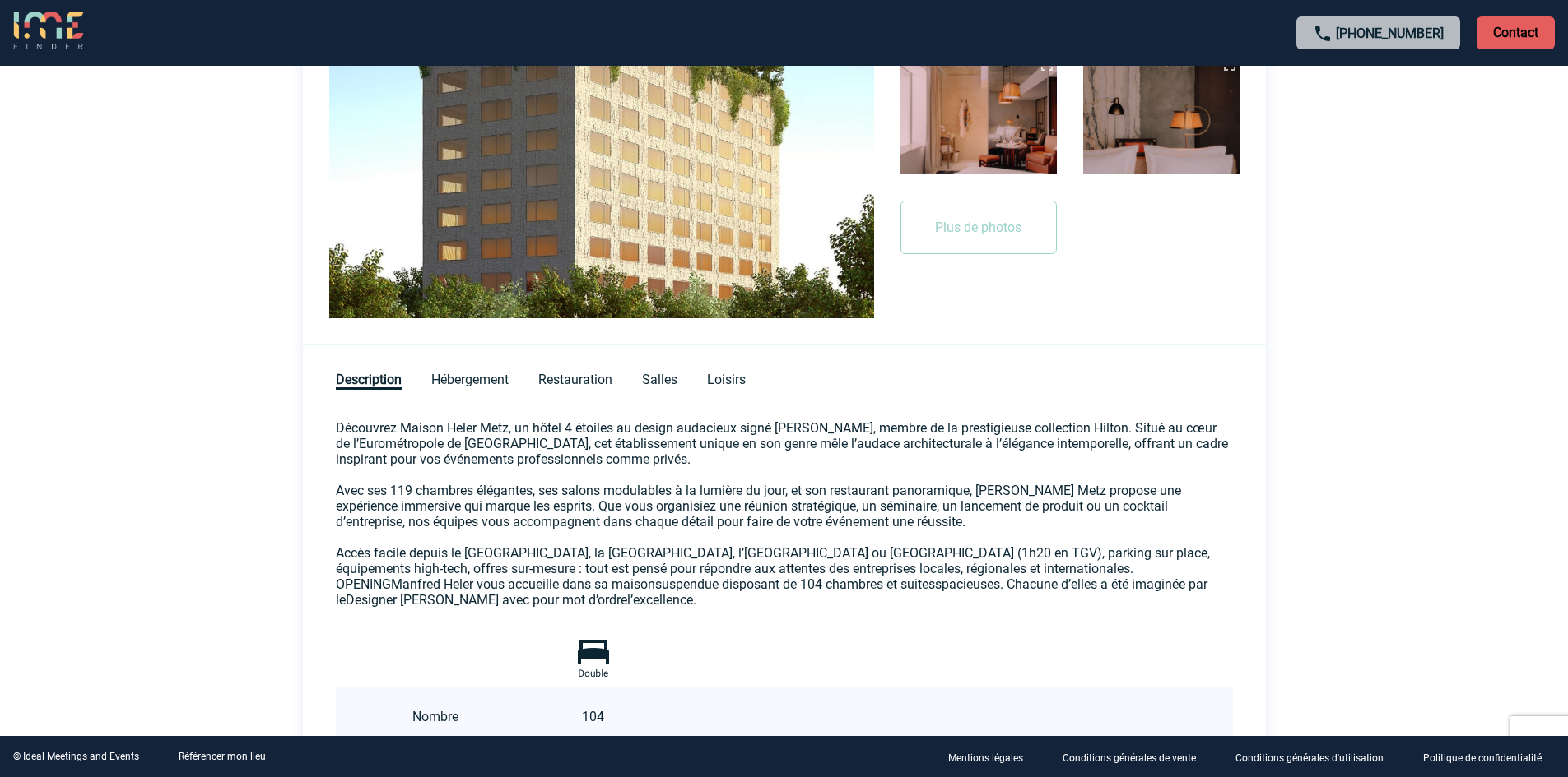
scroll to position [576, 0]
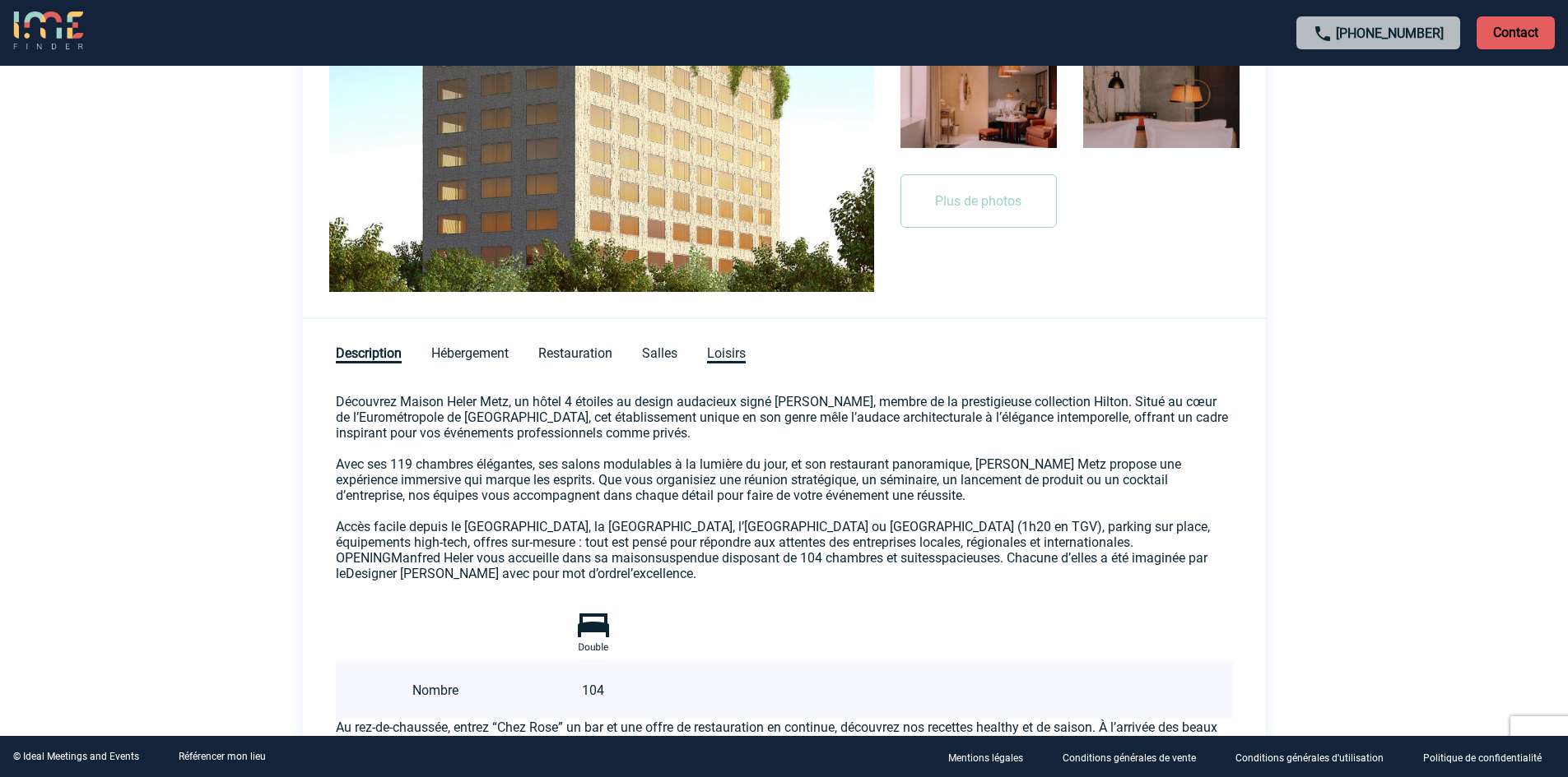
click at [739, 357] on span "Loisirs" at bounding box center [726, 355] width 39 height 19
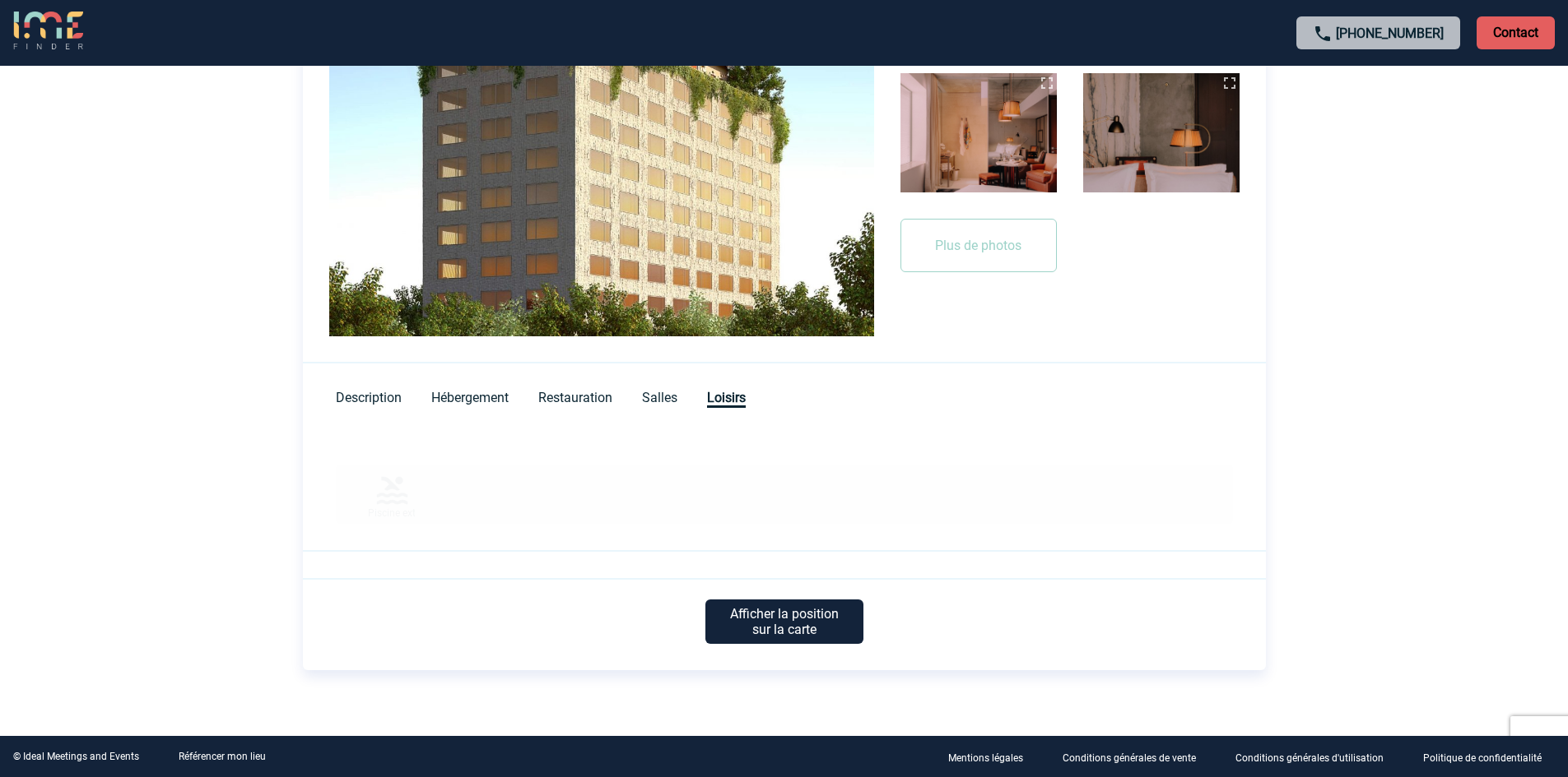
scroll to position [531, 0]
click at [483, 392] on span "Hébergement" at bounding box center [470, 400] width 78 height 19
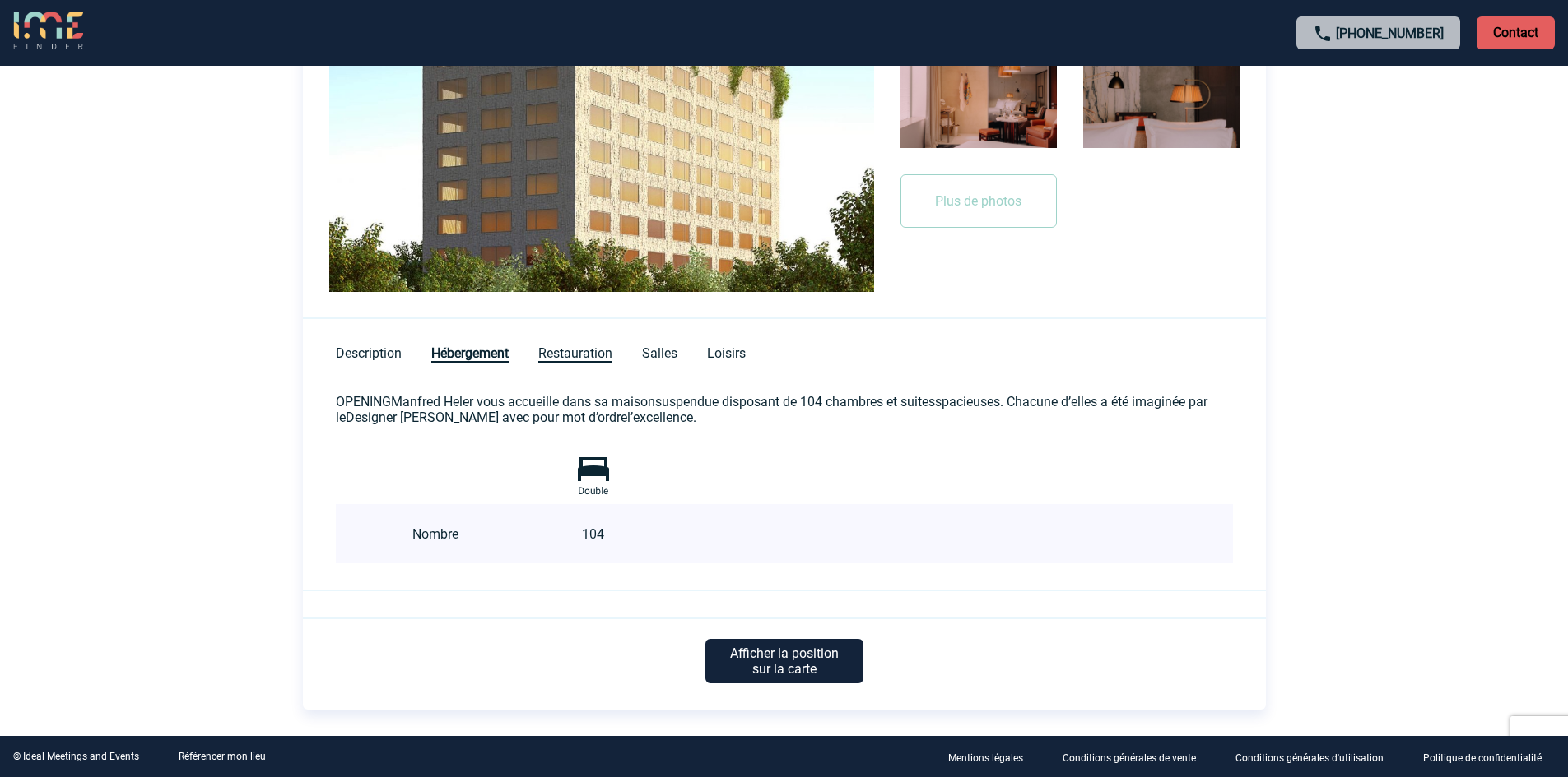
click at [573, 355] on span "Restauration" at bounding box center [575, 355] width 74 height 19
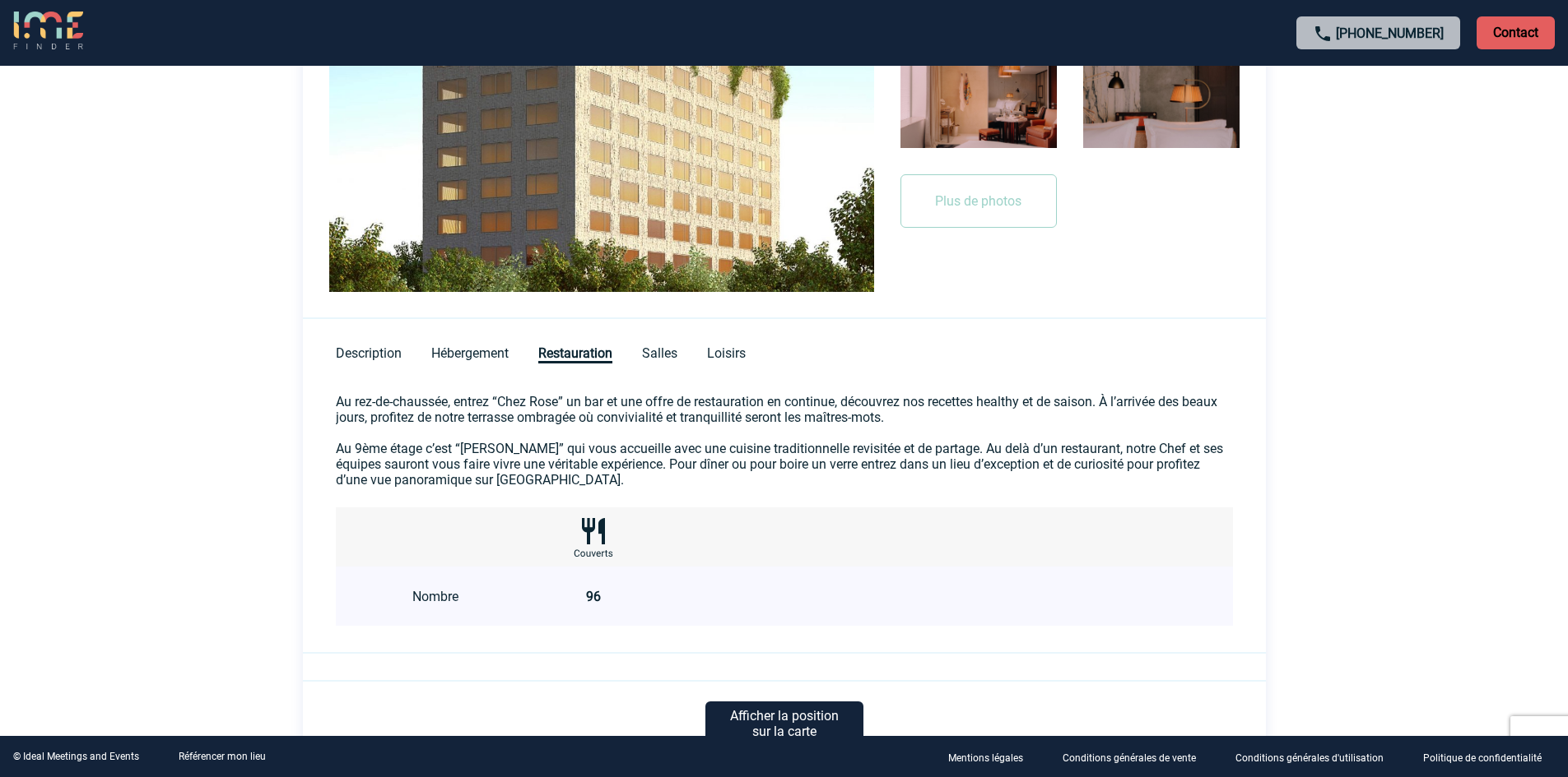
click at [396, 370] on div "Maison Heler Metz Curio, by Hilton 104 chambres 96 couverts 5 salles 90 pers.ma…" at bounding box center [784, 161] width 963 height 1167
click at [359, 344] on div "Description Hébergement Restauration Salles Loisirs" at bounding box center [784, 343] width 963 height 49
click at [358, 347] on span "Description" at bounding box center [369, 355] width 66 height 19
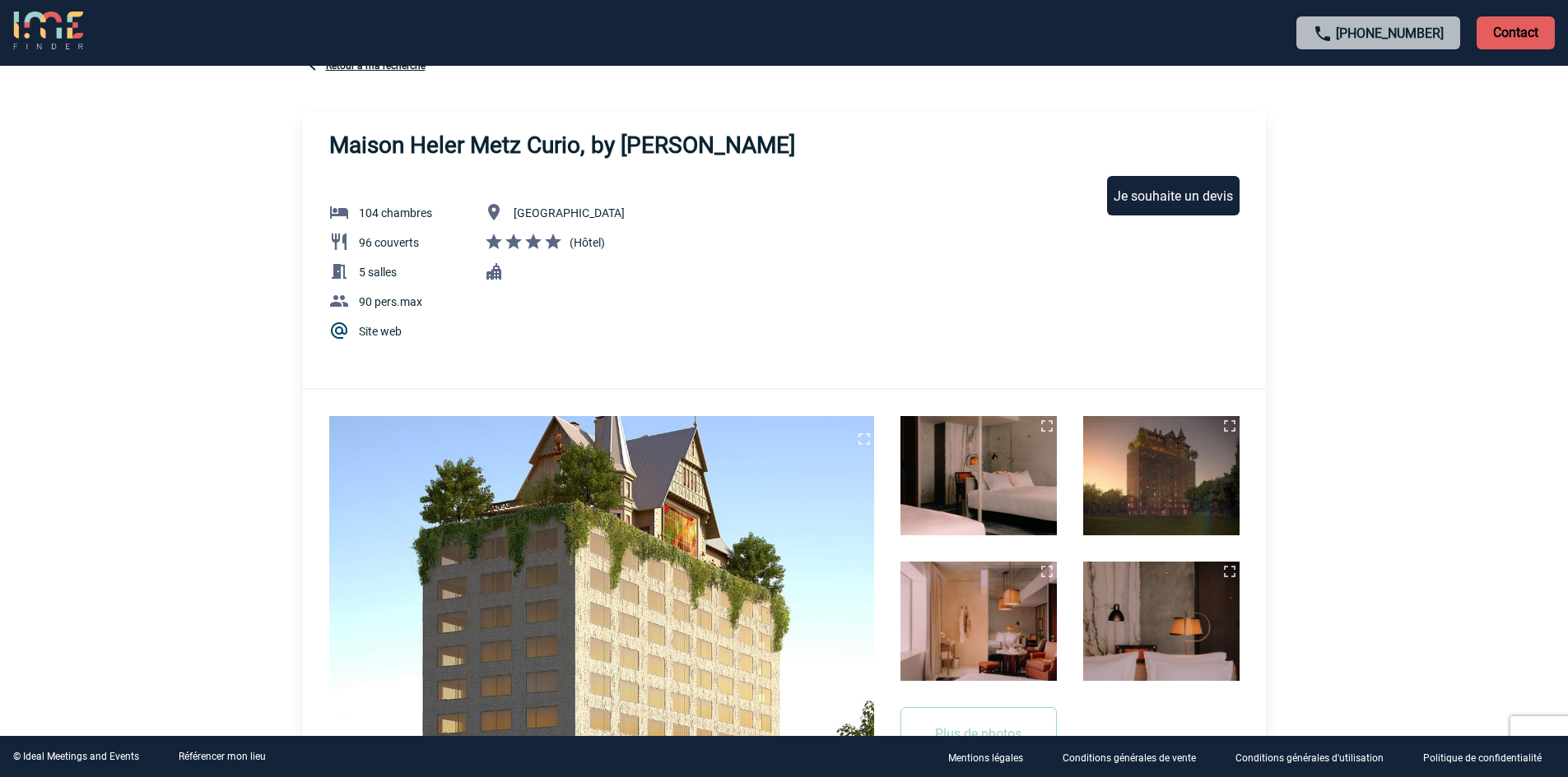
scroll to position [0, 0]
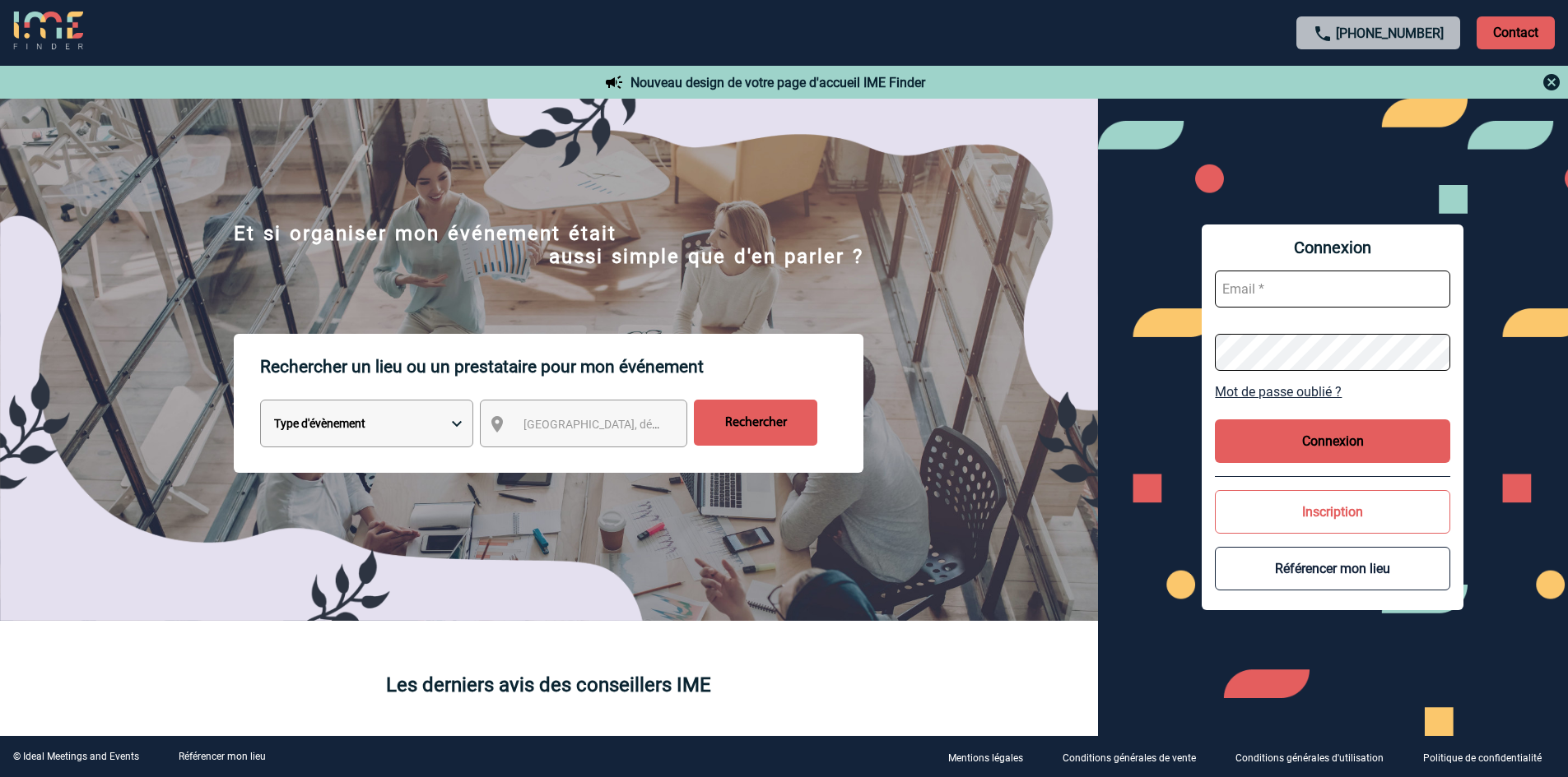
type input "[EMAIL_ADDRESS][DOMAIN_NAME]"
click at [1360, 445] on button "Connexion" at bounding box center [1332, 441] width 236 height 43
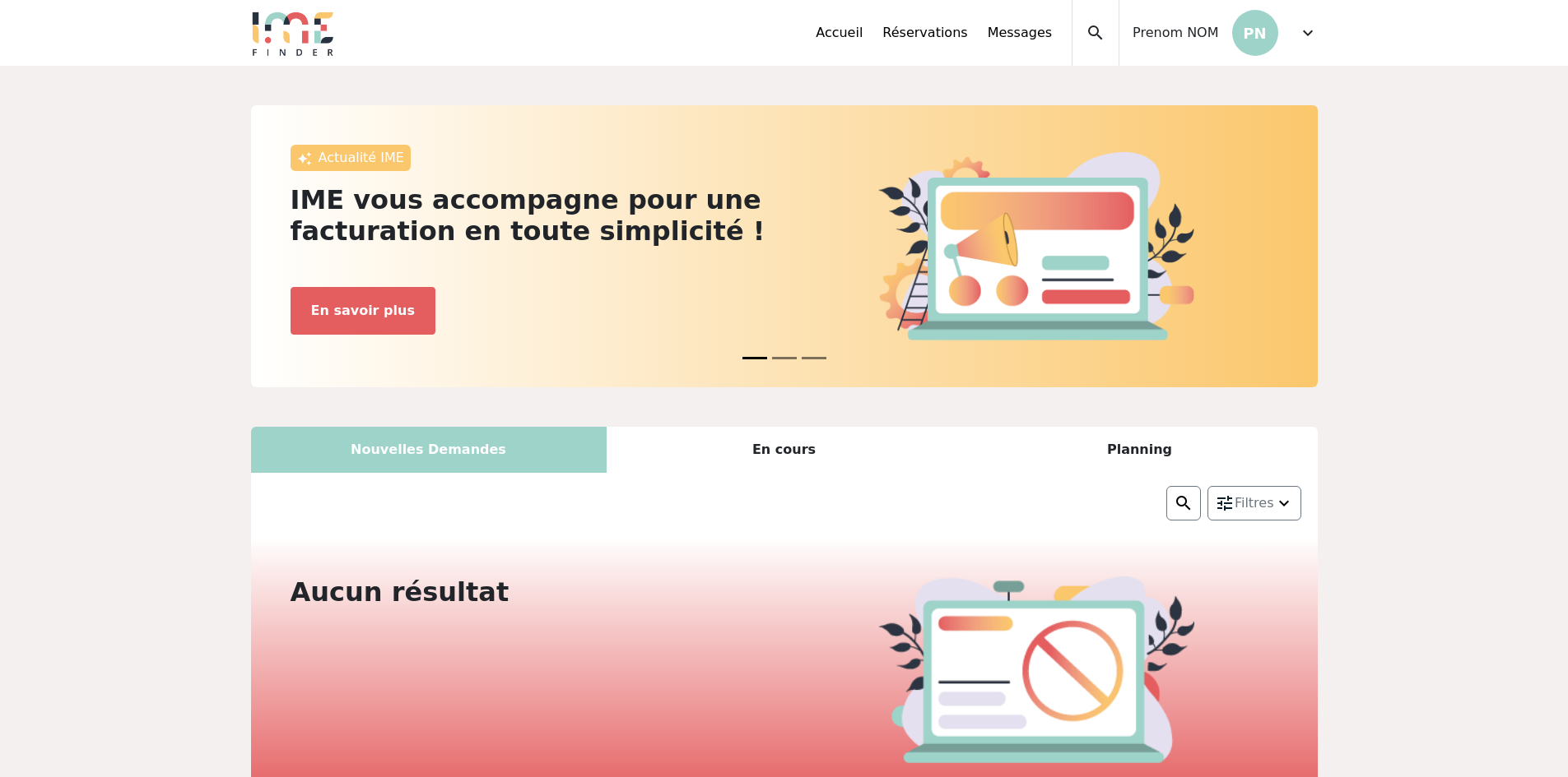
click at [1300, 34] on span "expand_more" at bounding box center [1308, 33] width 19 height 19
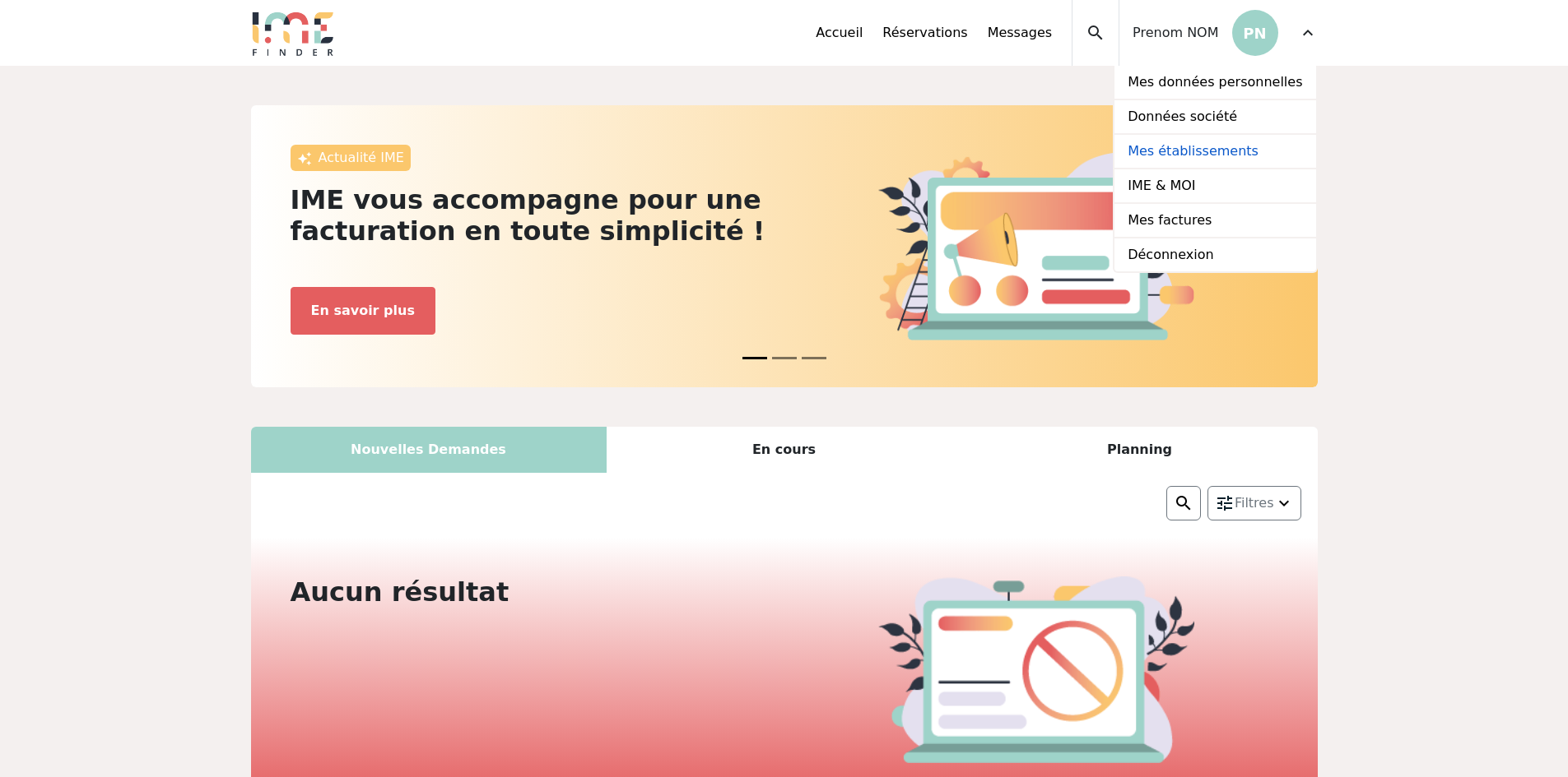
click at [1209, 153] on link "Mes établissements" at bounding box center [1215, 152] width 201 height 34
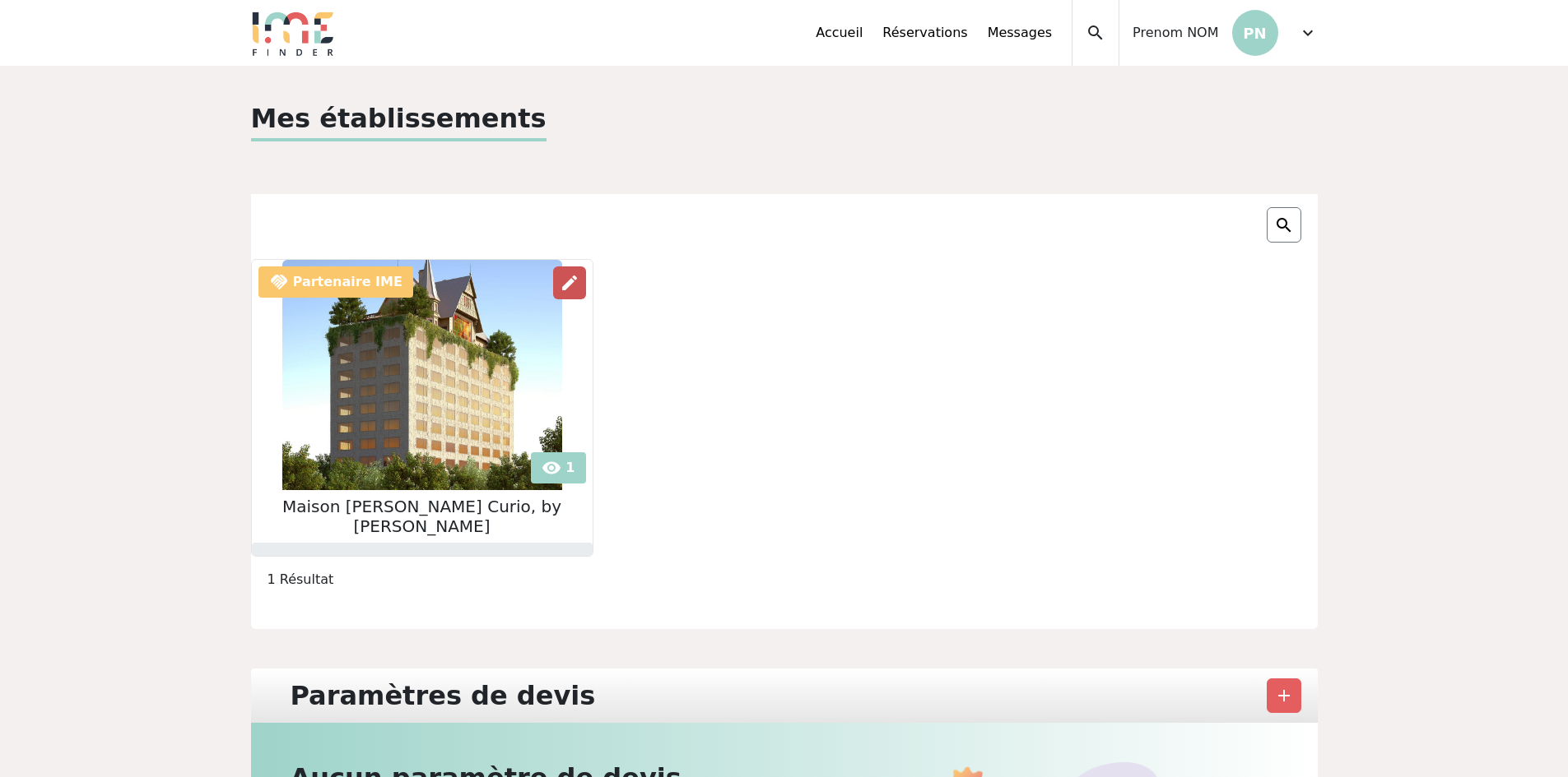
click at [559, 278] on span "edit" at bounding box center [569, 283] width 19 height 19
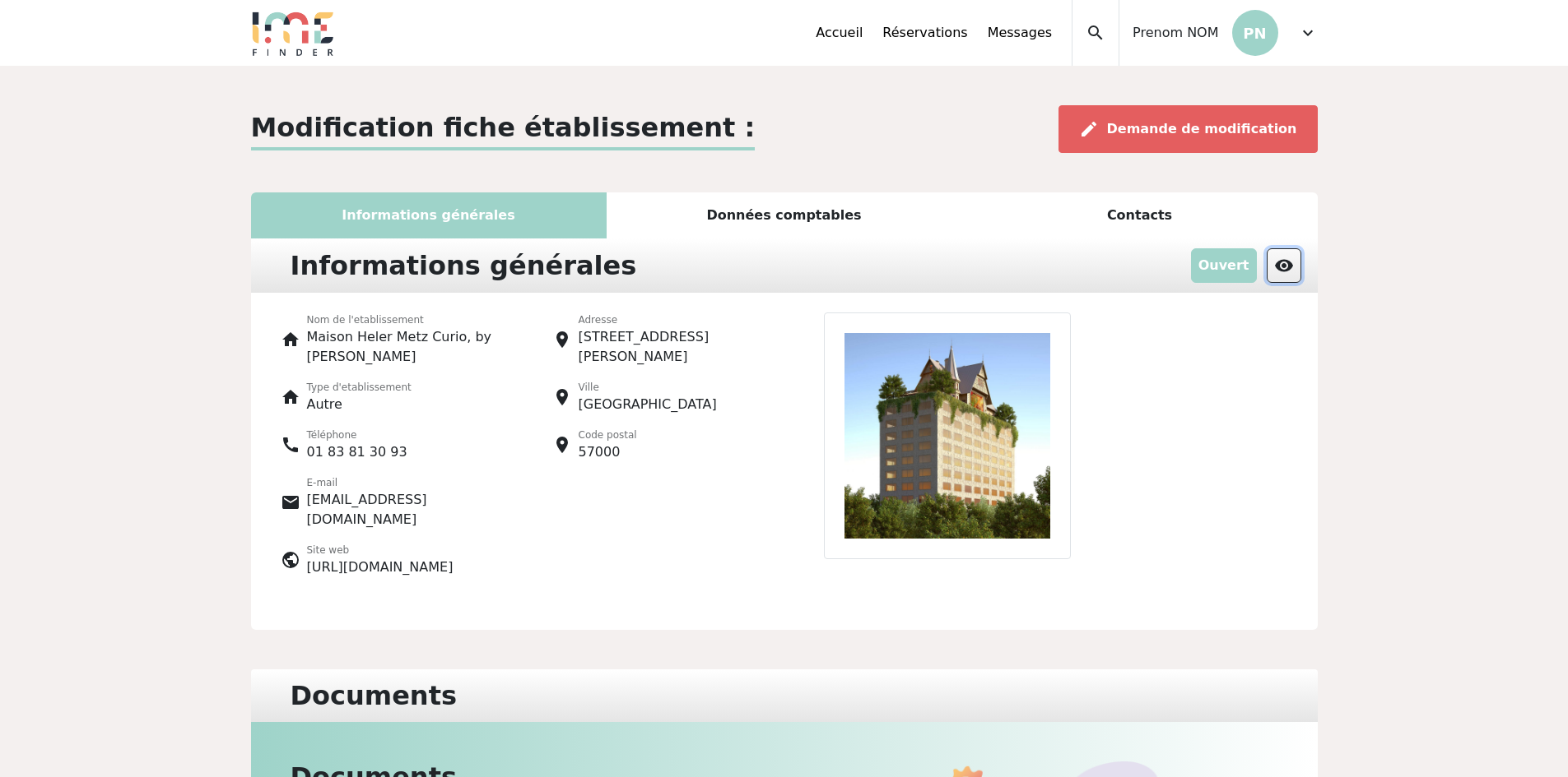
click at [1280, 262] on span "visibility" at bounding box center [1284, 265] width 19 height 19
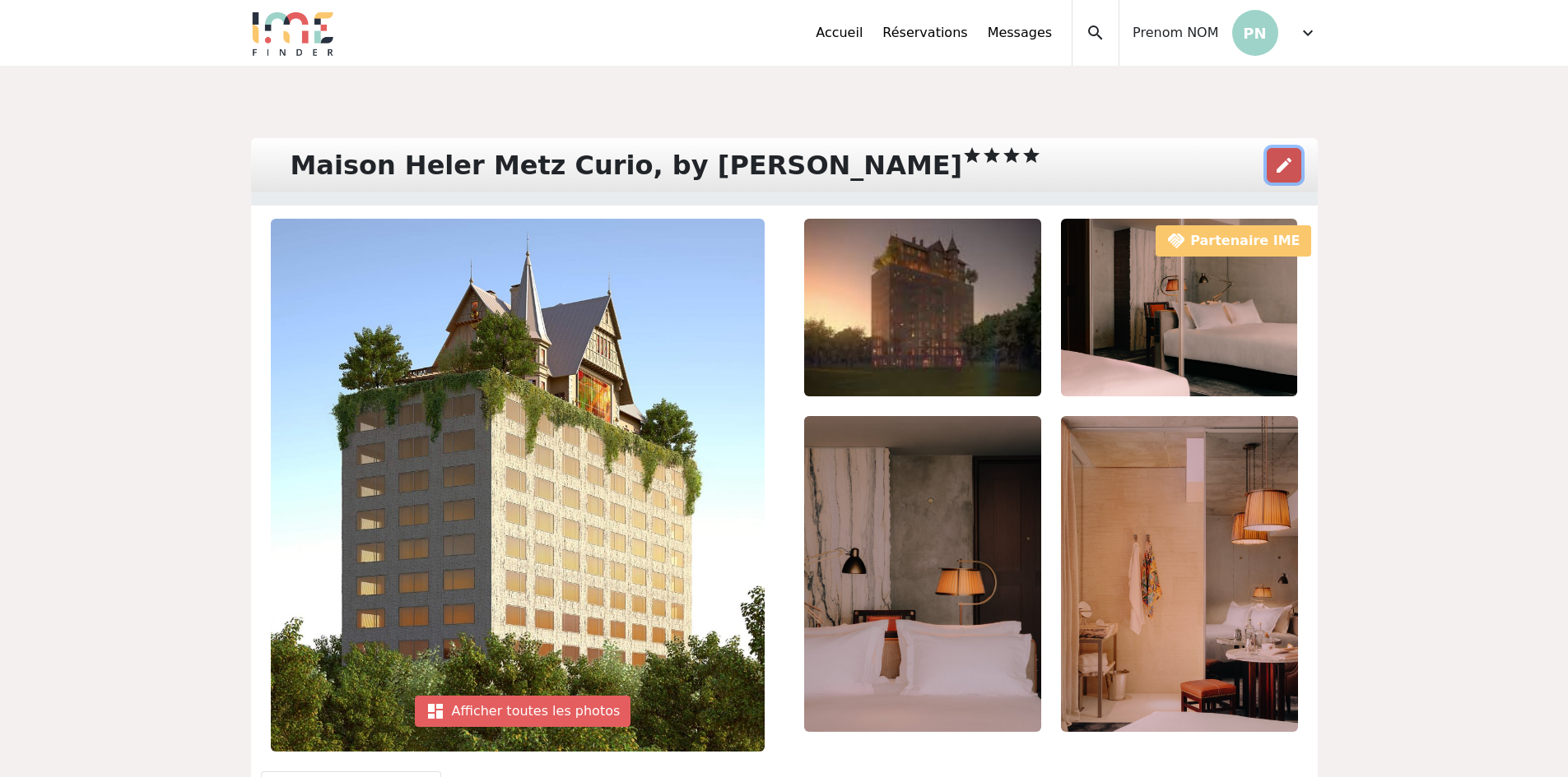
click at [1286, 168] on span "edit" at bounding box center [1284, 165] width 19 height 19
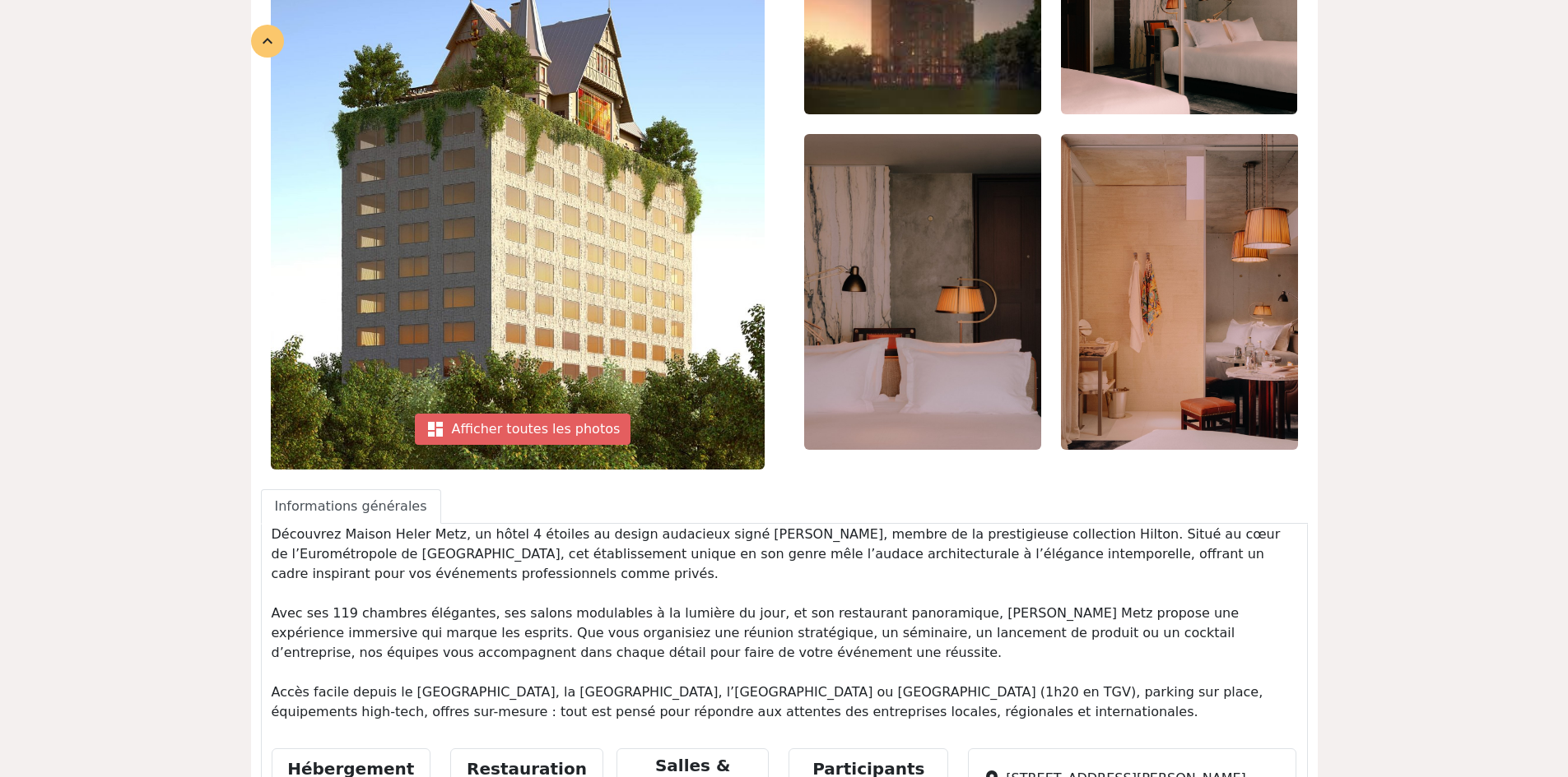
scroll to position [329, 0]
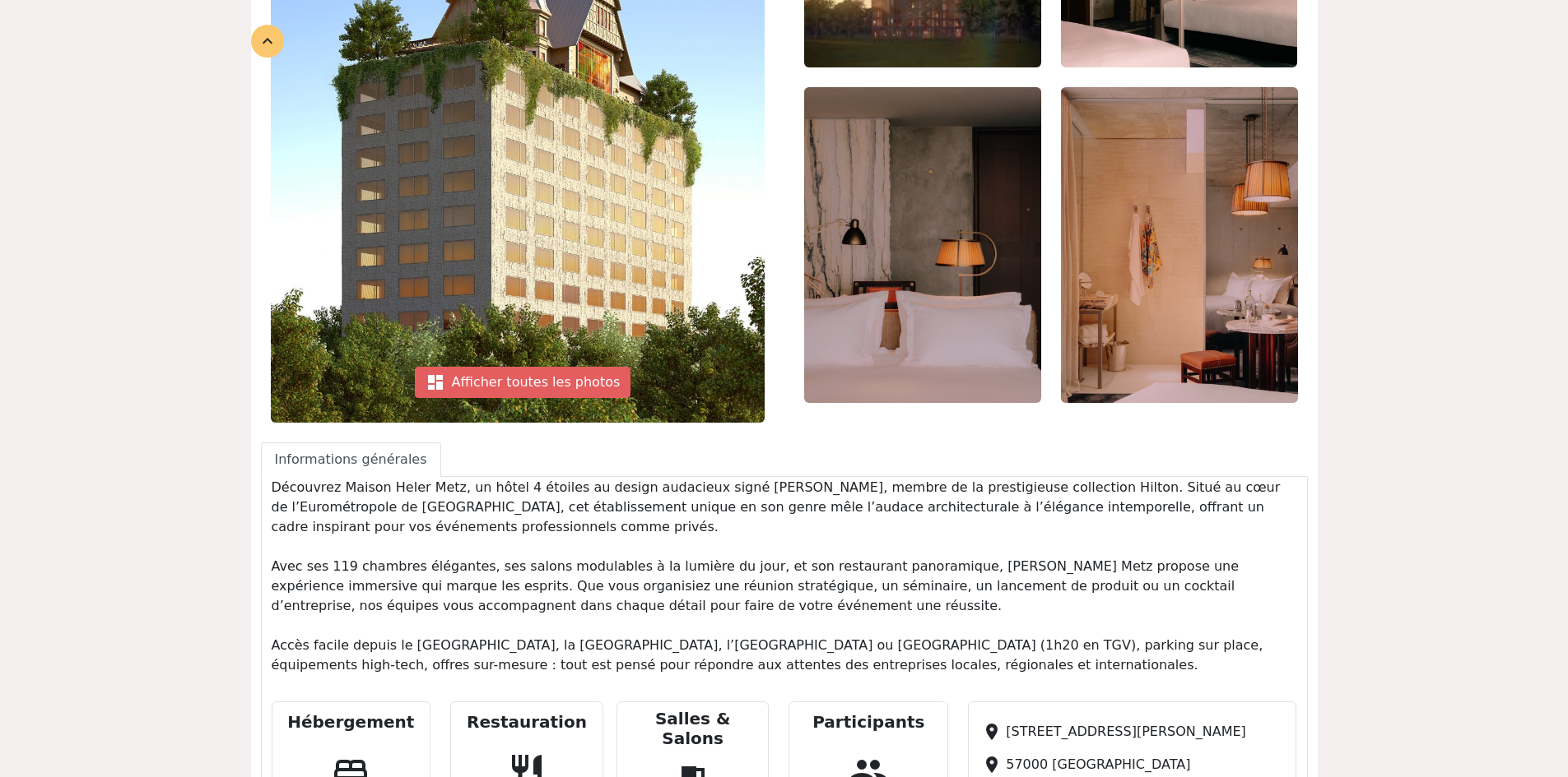
click at [468, 540] on p "Découvrez Maison Heler Metz, un hôtel 4 étoiles au design audacieux signé Phili…" at bounding box center [784, 577] width 1025 height 198
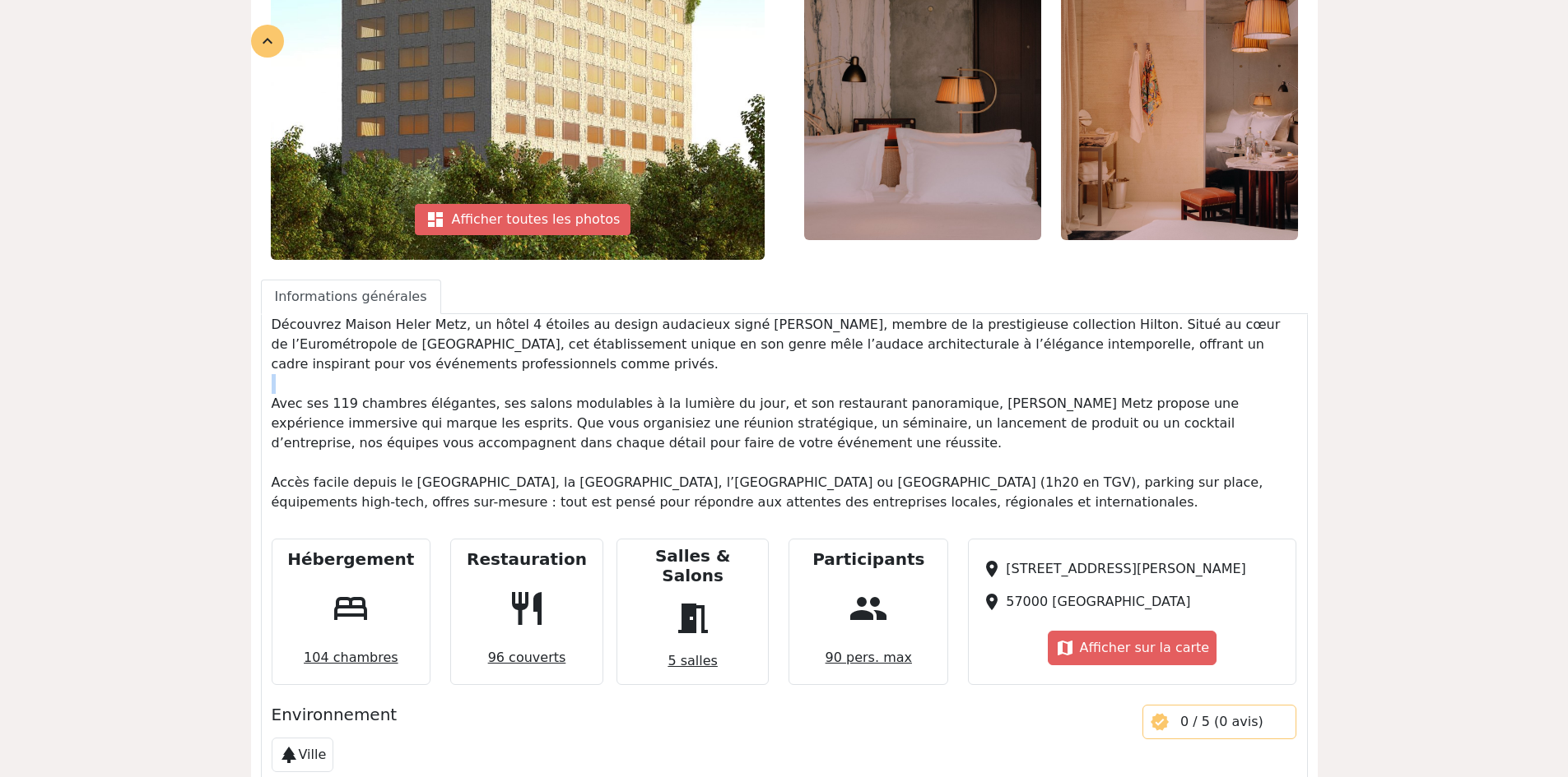
scroll to position [494, 0]
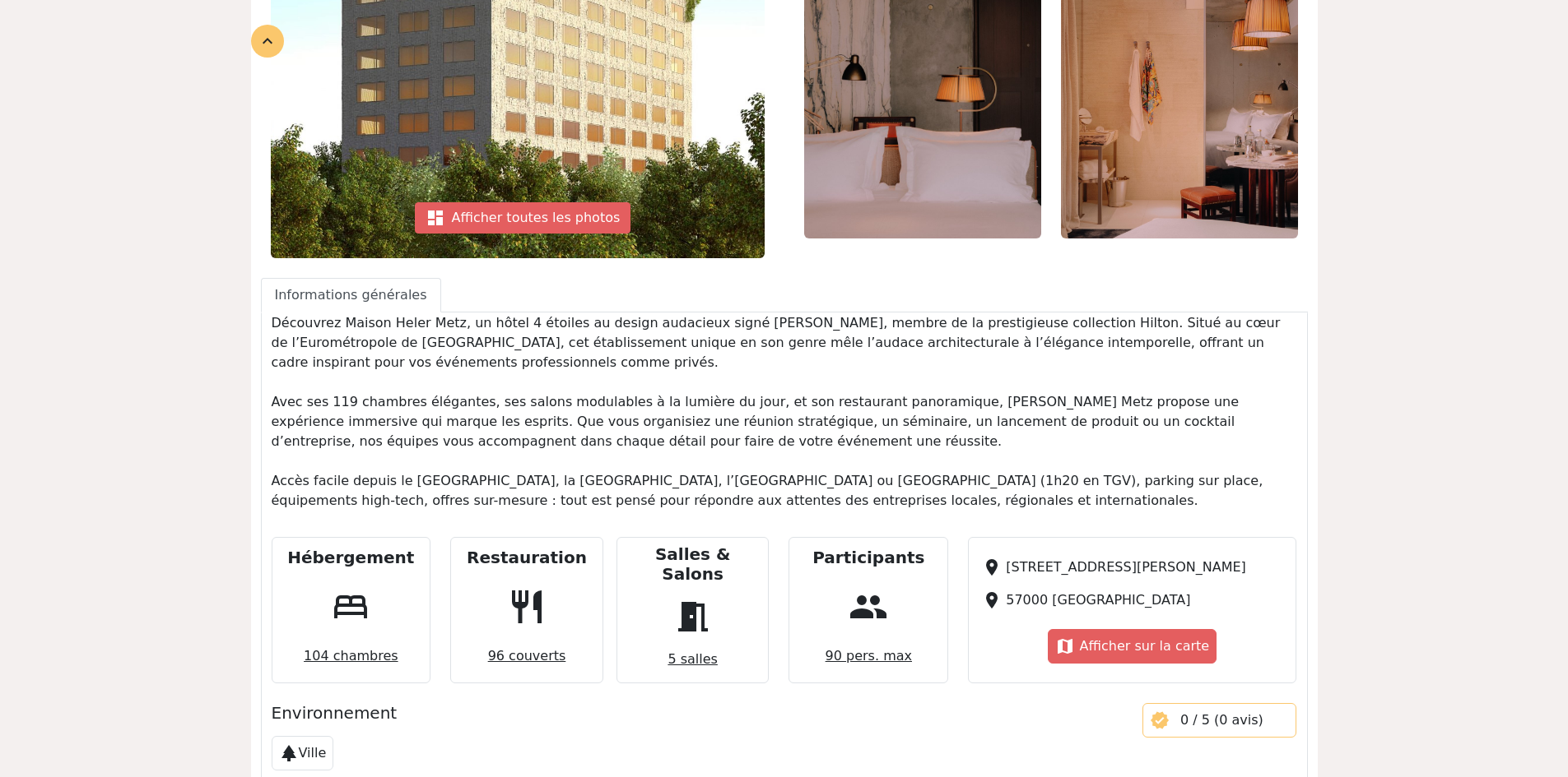
click at [497, 440] on p "Découvrez Maison Heler Metz, un hôtel 4 étoiles au design audacieux signé Phili…" at bounding box center [784, 412] width 1025 height 198
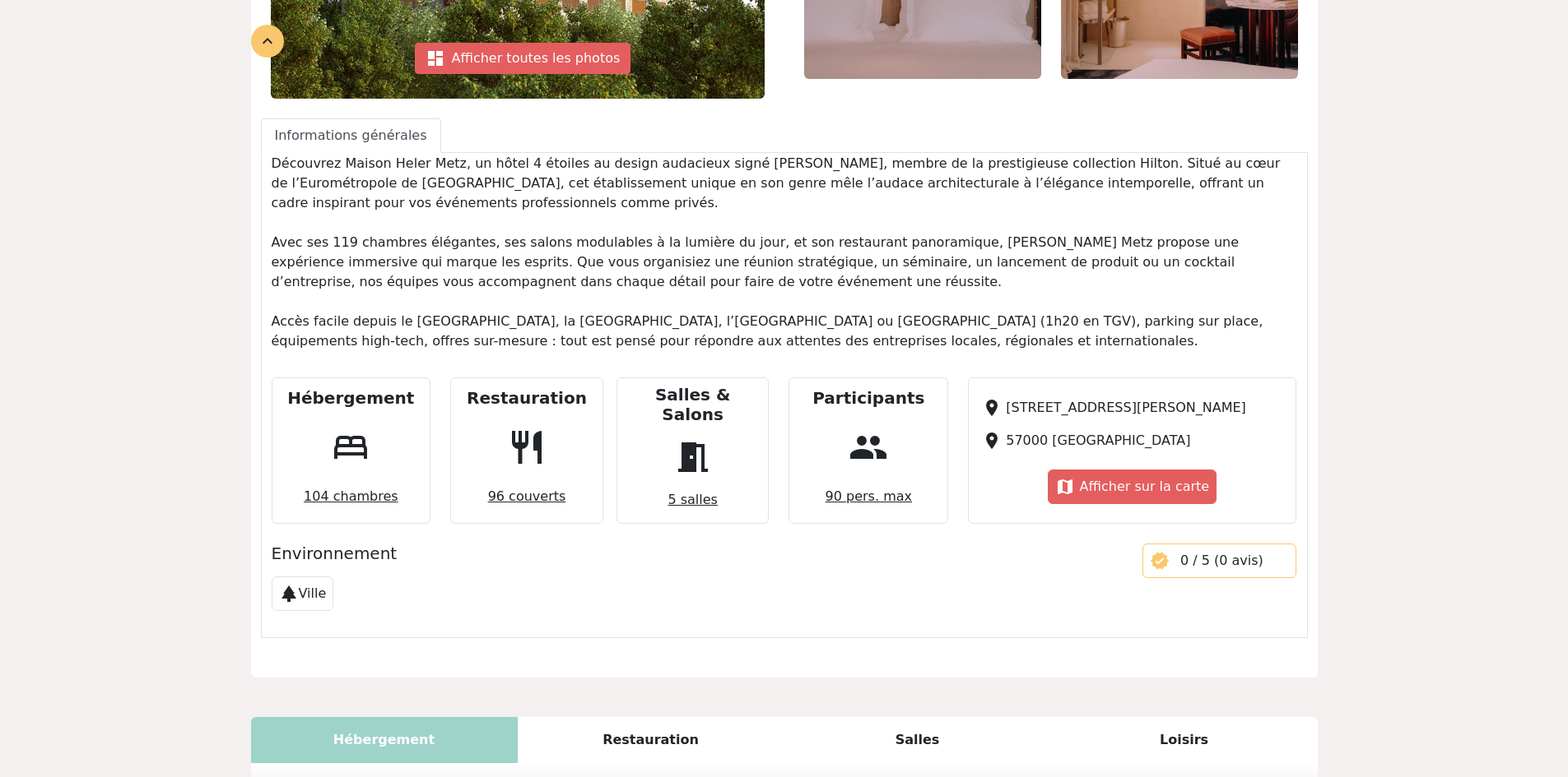
scroll to position [247, 0]
